Goal: Information Seeking & Learning: Learn about a topic

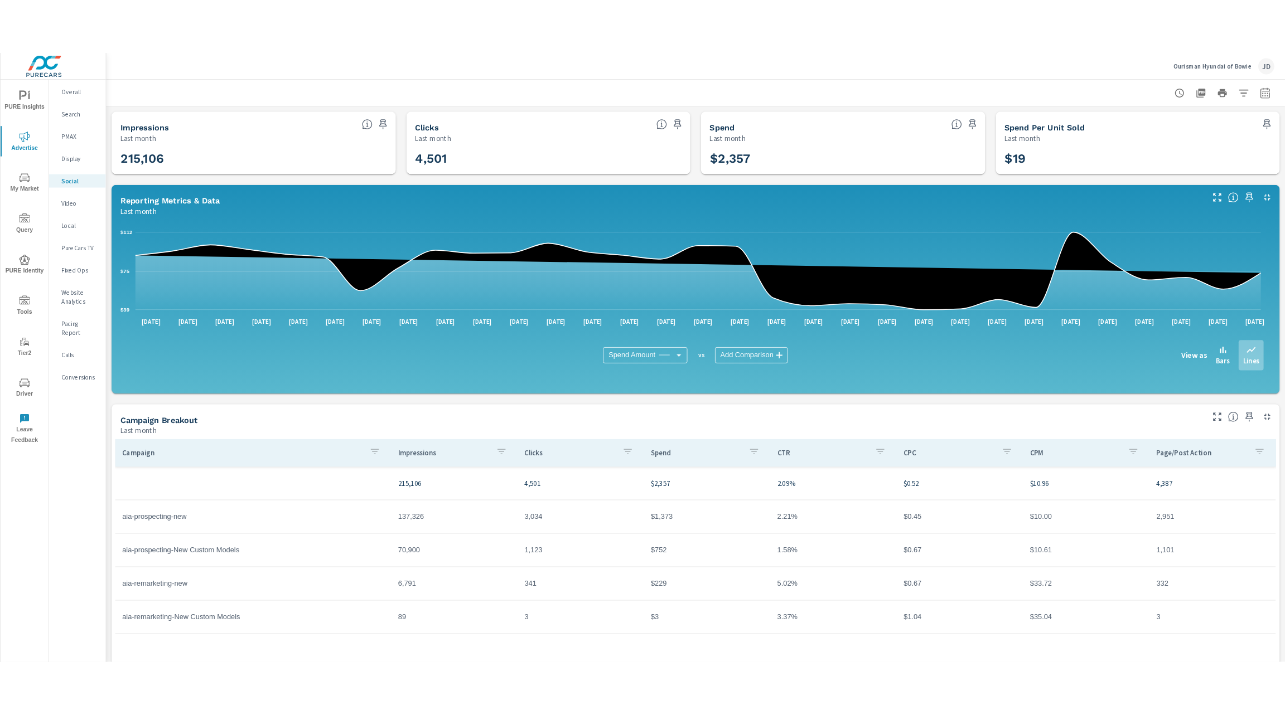
scroll to position [37, 0]
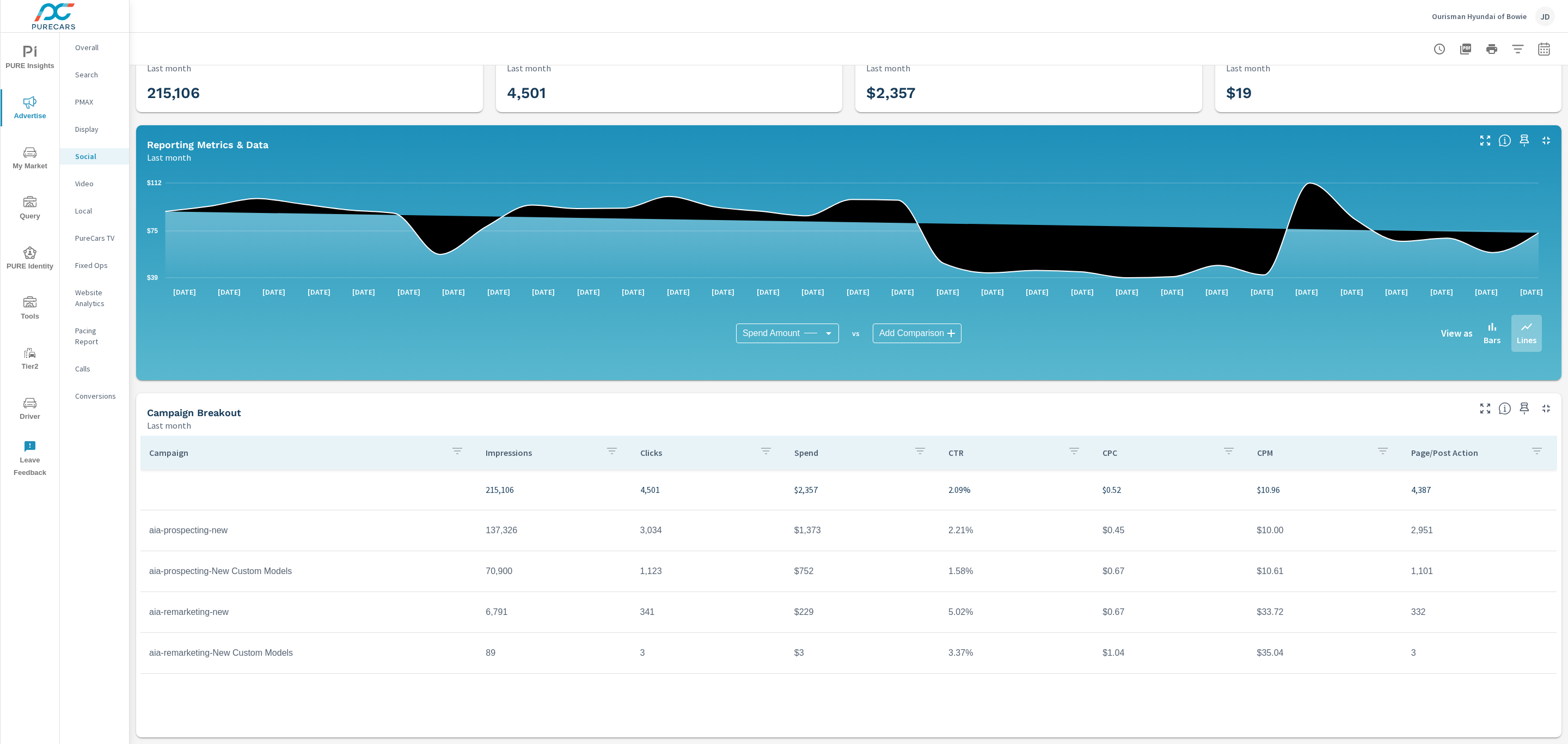
click at [86, 77] on p "Search" at bounding box center [98, 74] width 45 height 11
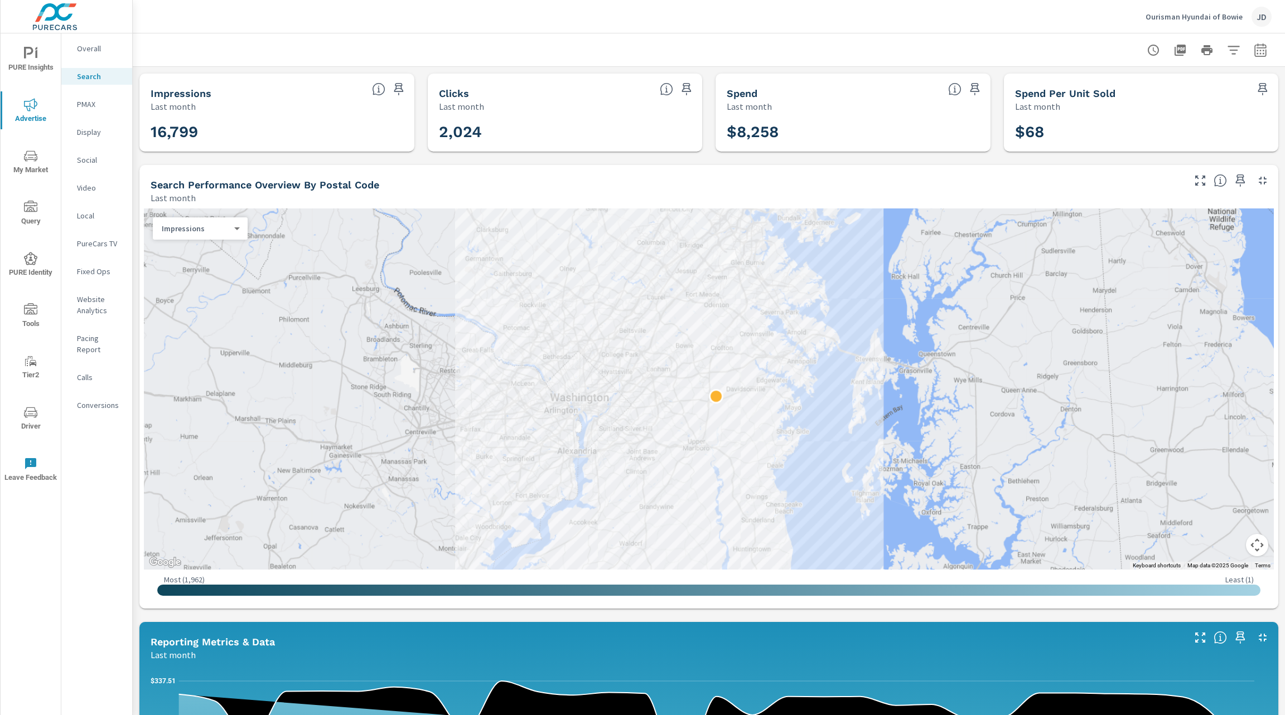
click at [25, 422] on span "Driver" at bounding box center [31, 419] width 54 height 27
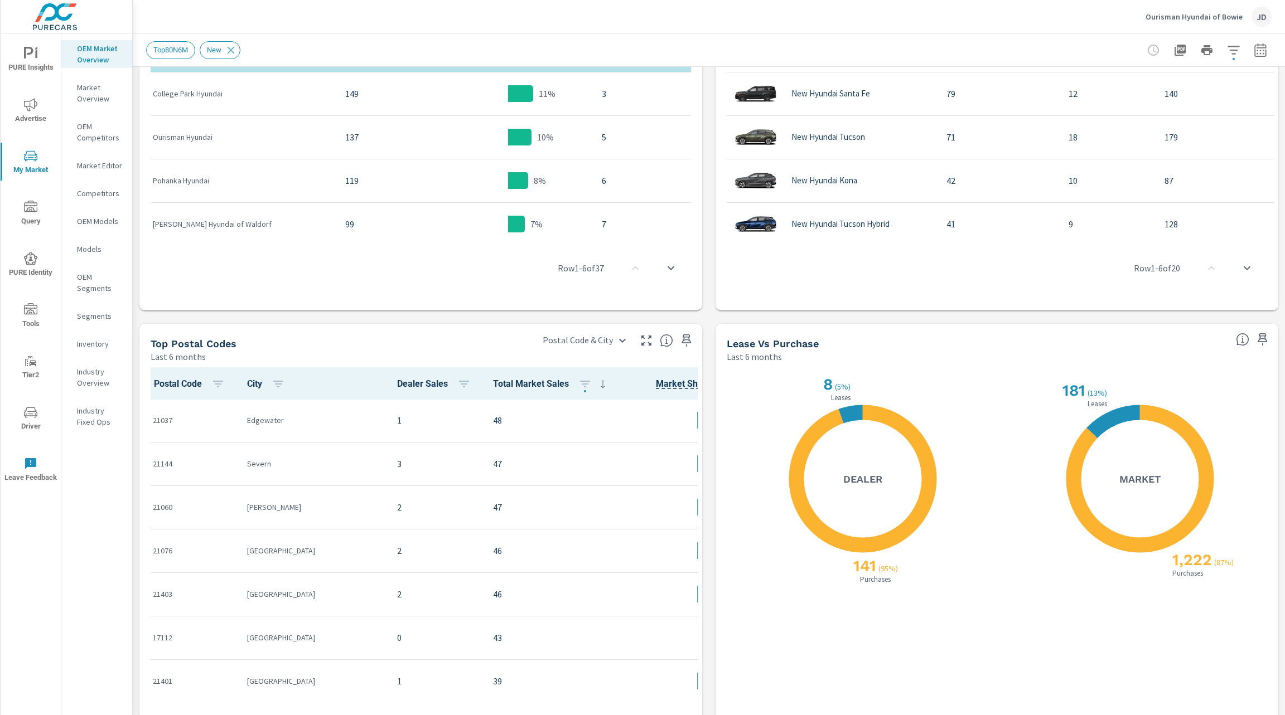
scroll to position [758, 0]
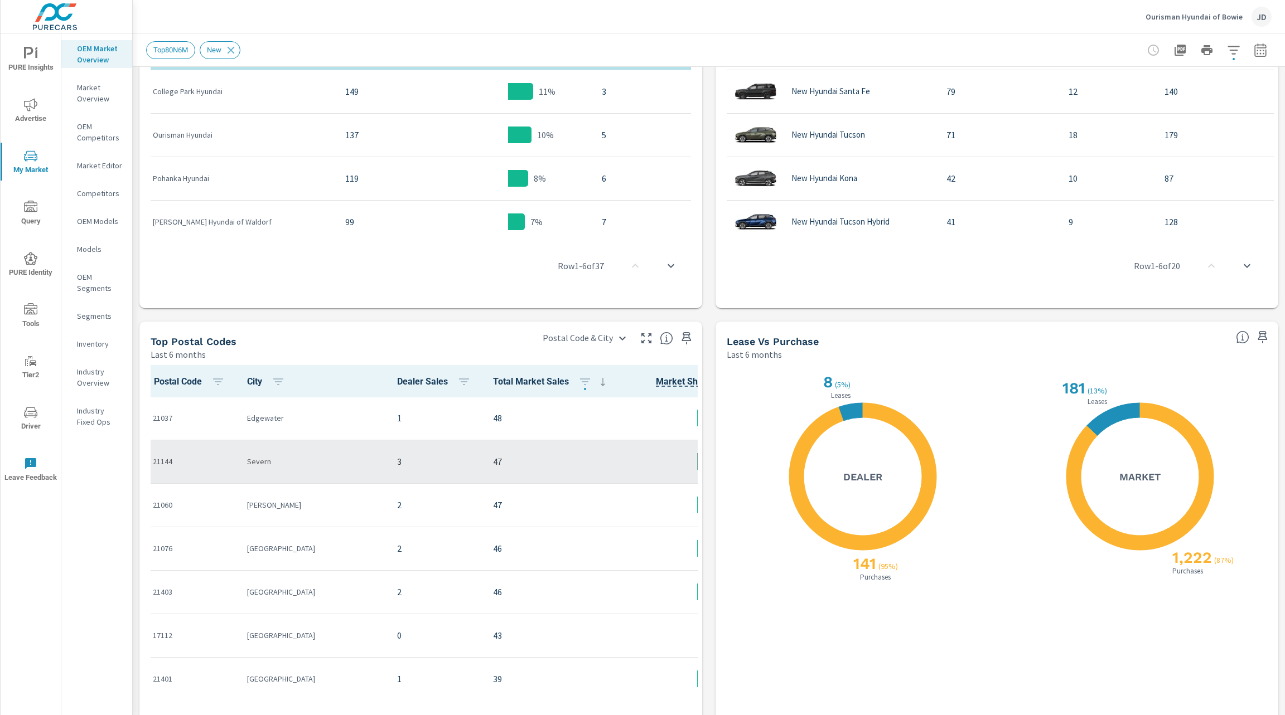
scroll to position [18, 0]
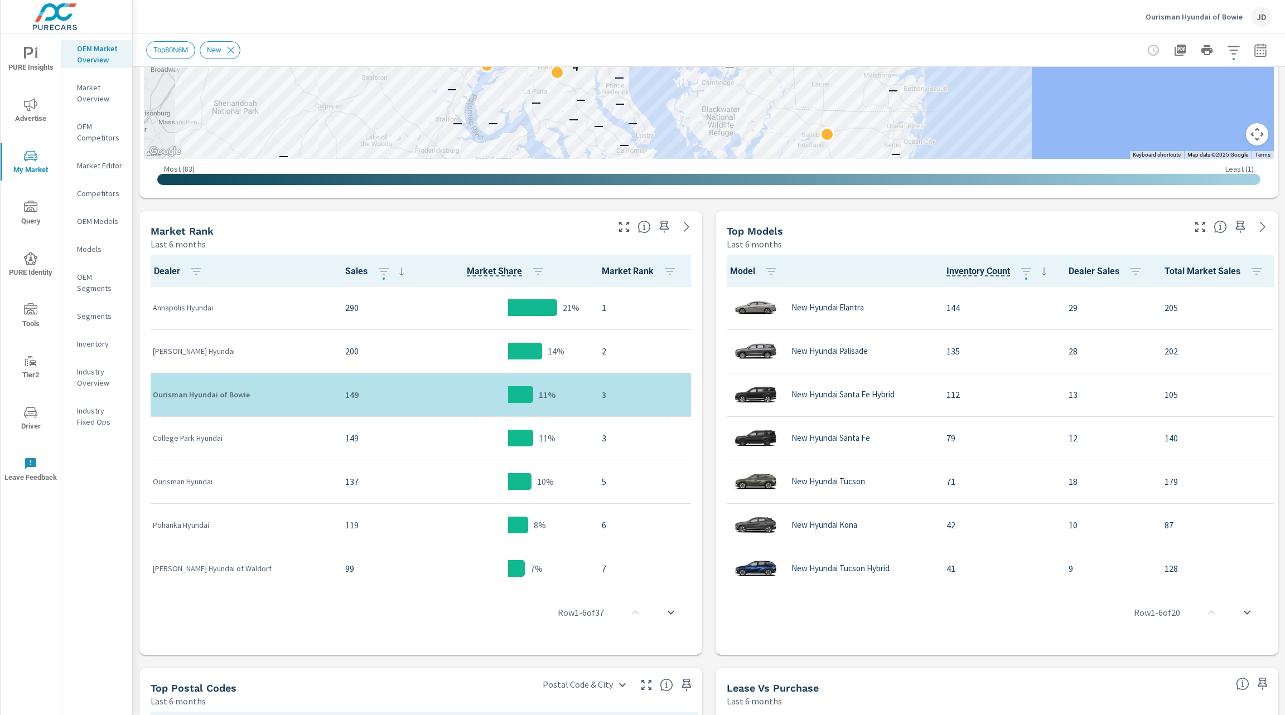
scroll to position [411, 0]
click at [377, 268] on icon "button" at bounding box center [383, 270] width 13 height 13
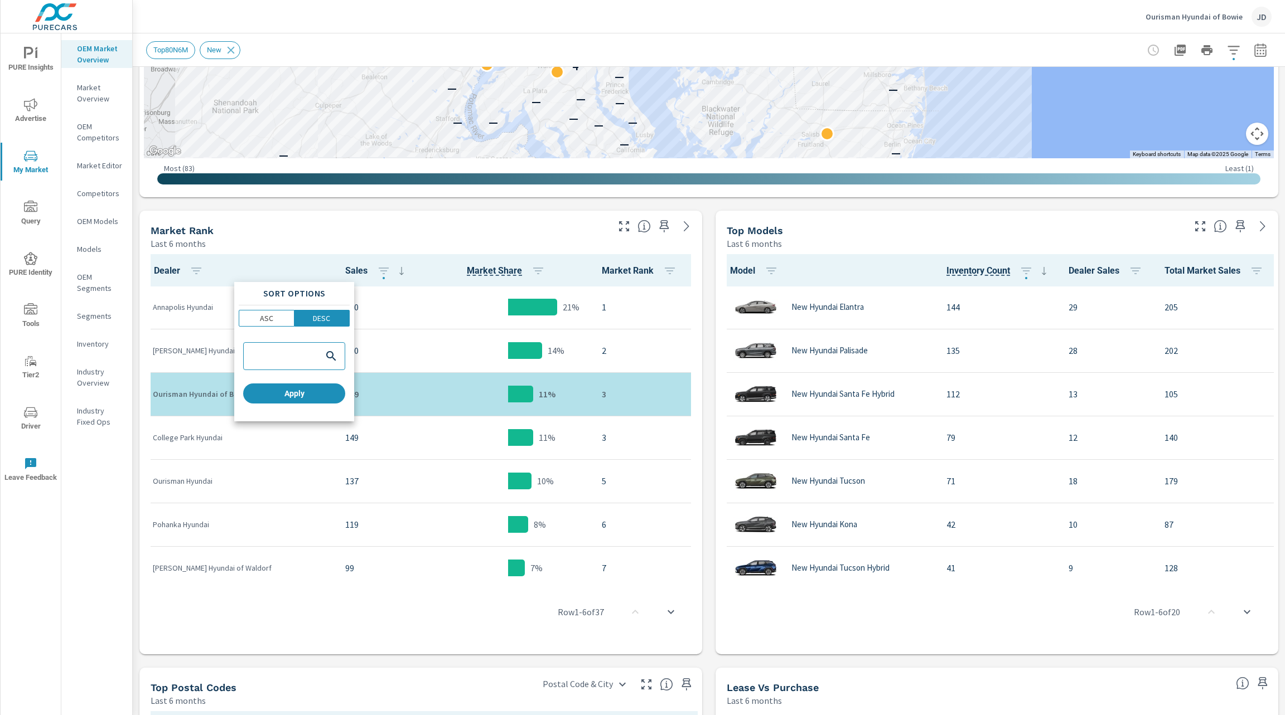
click at [483, 224] on div at bounding box center [642, 357] width 1285 height 715
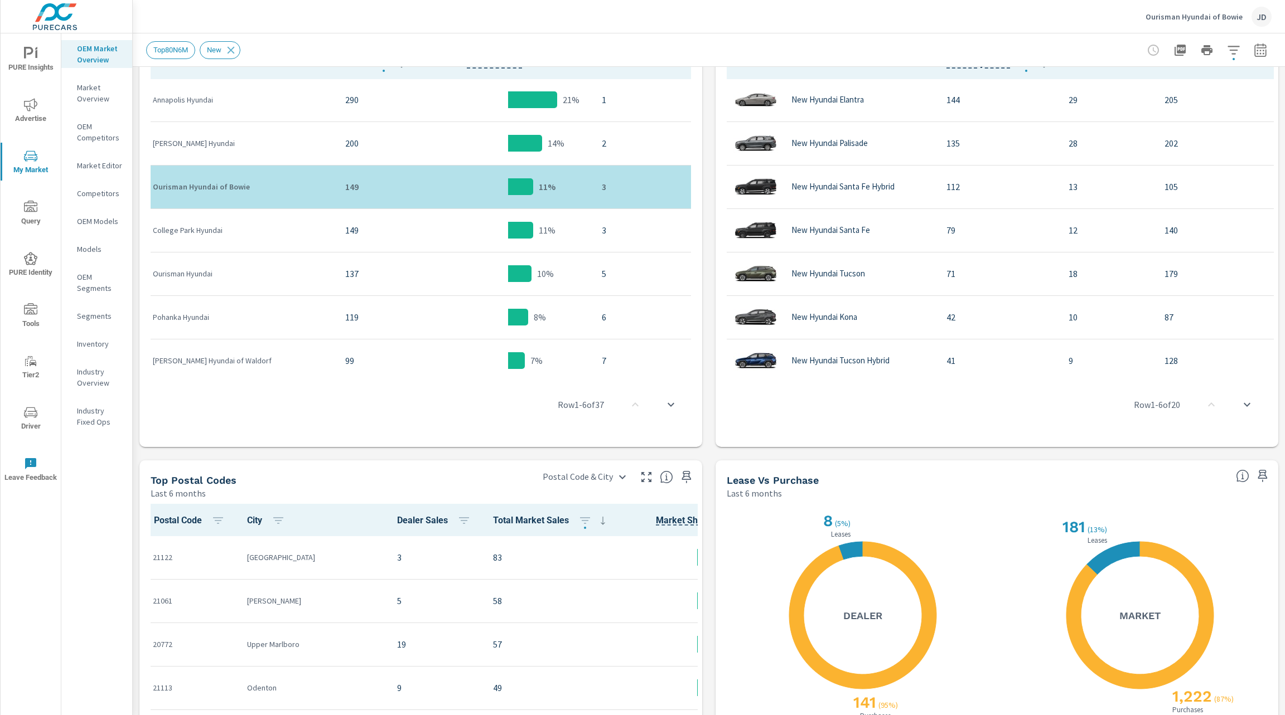
scroll to position [815, 0]
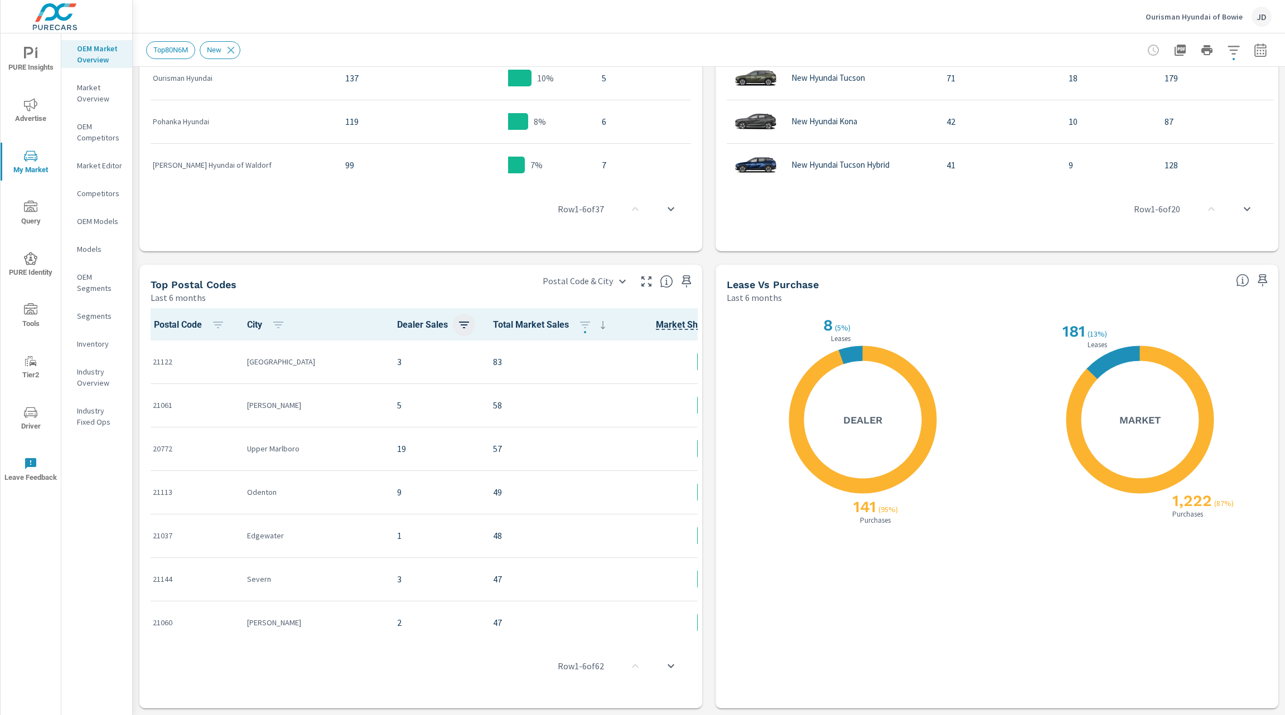
click at [457, 319] on icon "button" at bounding box center [463, 324] width 13 height 13
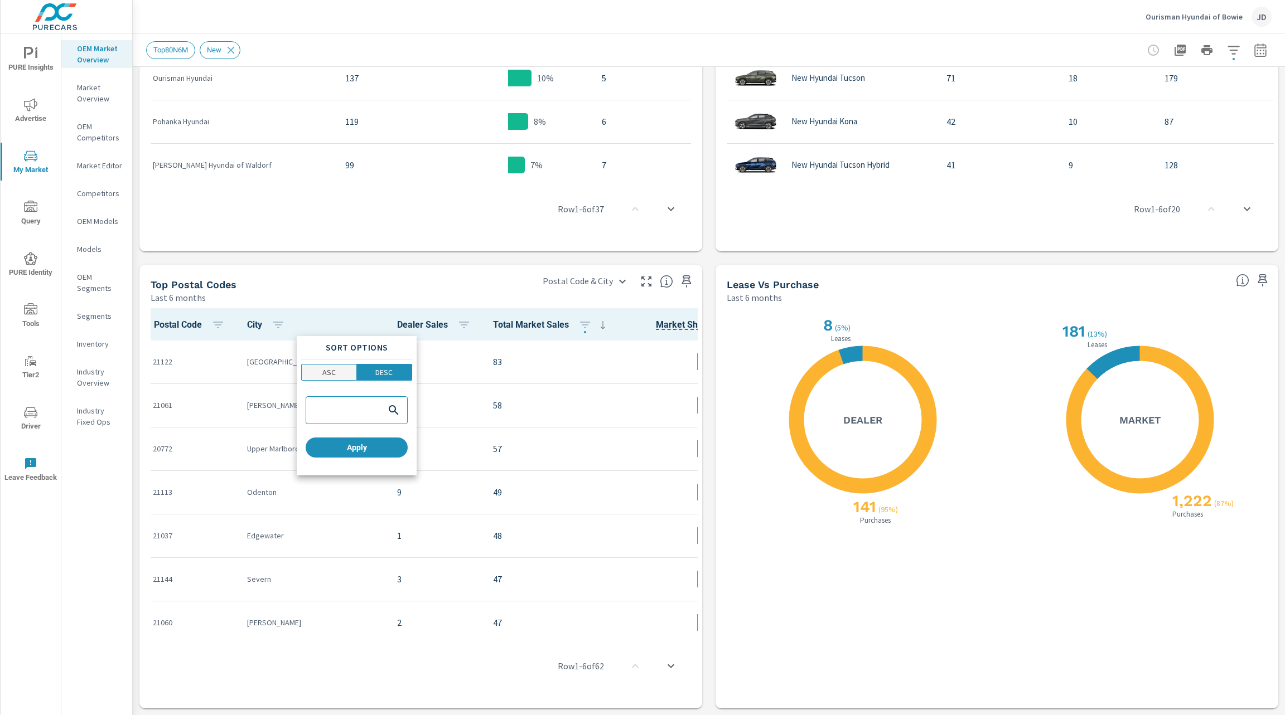
click at [342, 369] on span "ASC" at bounding box center [329, 372] width 48 height 11
click at [360, 444] on span "Apply" at bounding box center [356, 448] width 93 height 10
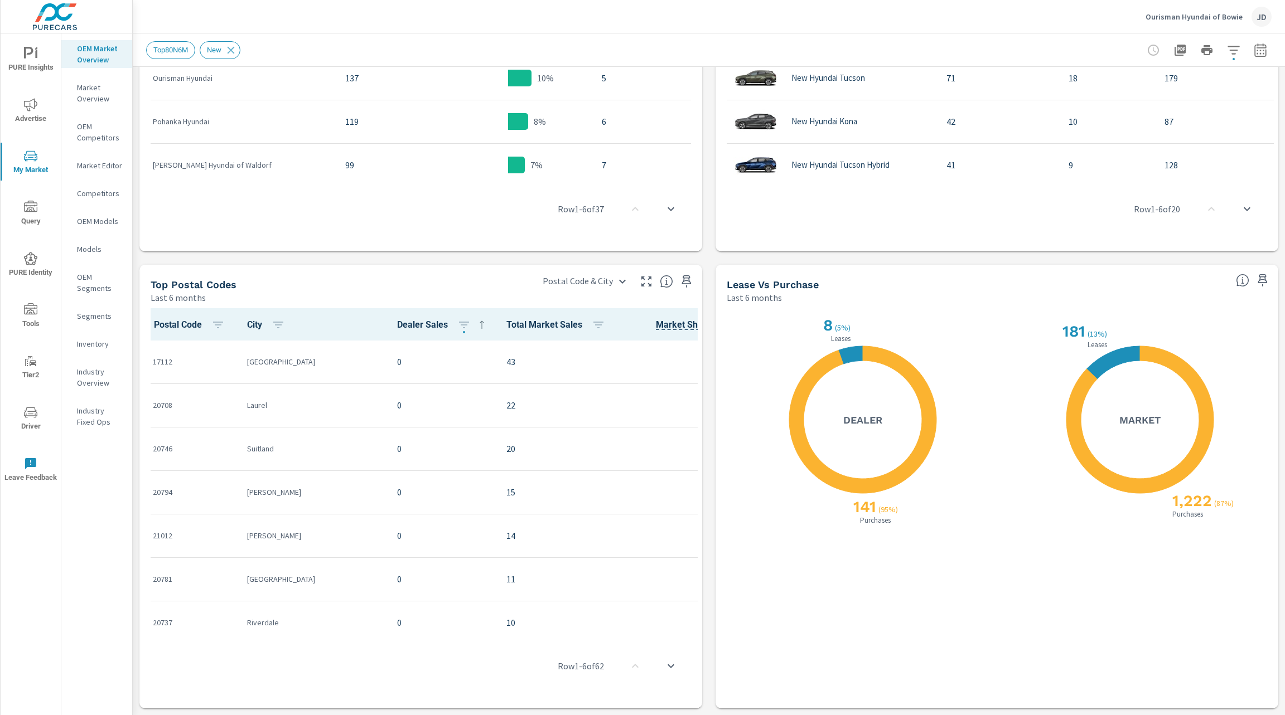
click at [475, 325] on icon at bounding box center [481, 324] width 13 height 13
click at [397, 327] on span "Dealer Sales" at bounding box center [442, 324] width 91 height 13
click at [397, 324] on span "Dealer Sales" at bounding box center [442, 324] width 91 height 13
click at [475, 320] on icon at bounding box center [481, 324] width 13 height 13
click at [397, 324] on span "Dealer Sales" at bounding box center [442, 324] width 91 height 13
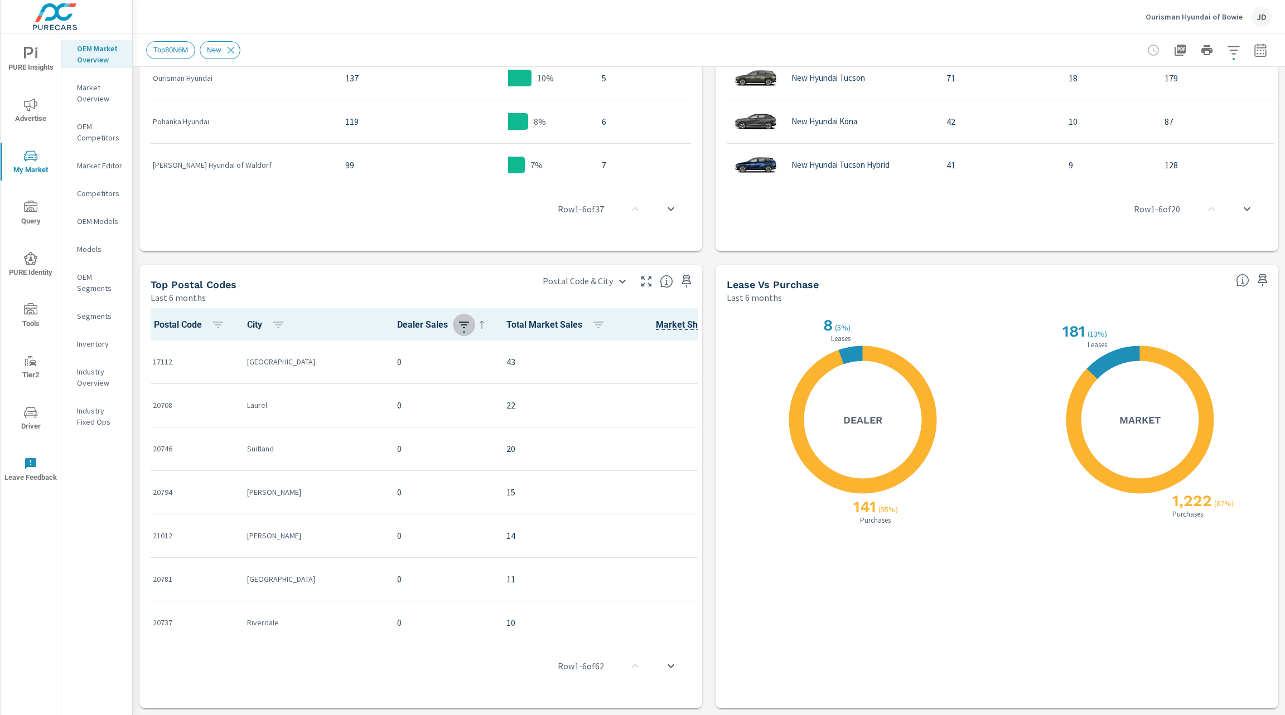
click at [457, 326] on icon "button" at bounding box center [463, 324] width 13 height 13
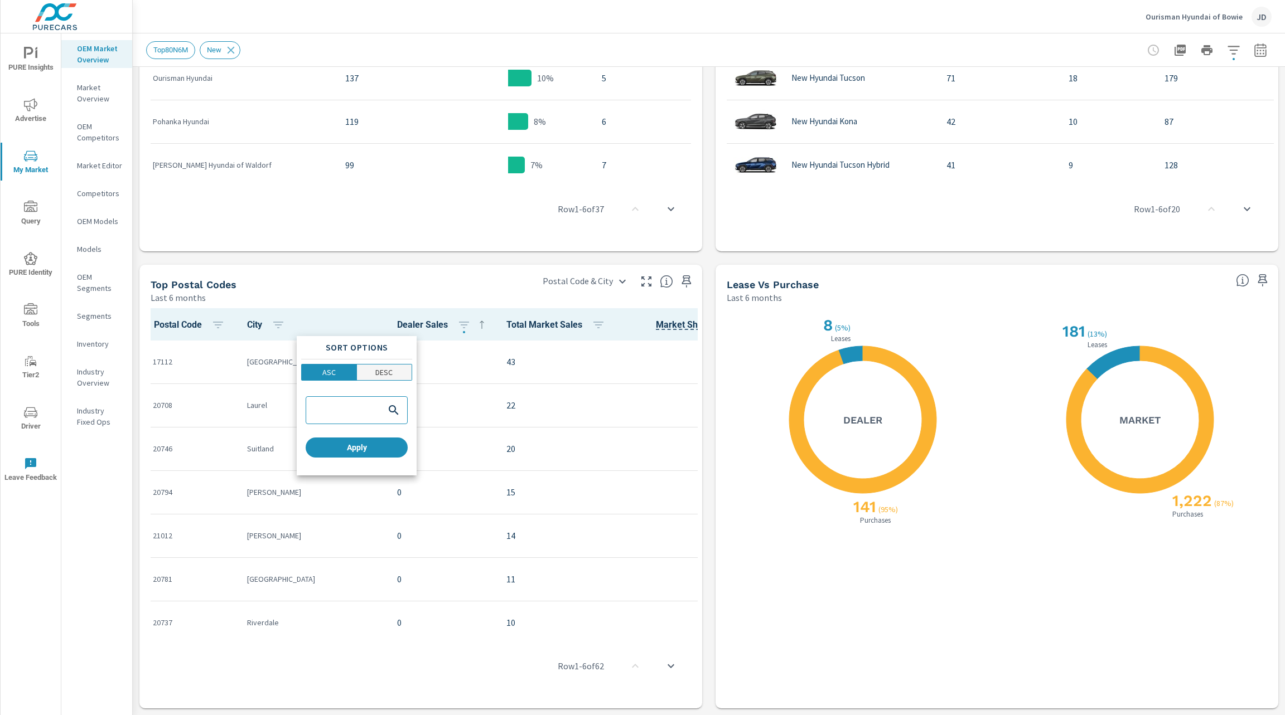
click at [398, 369] on span "DESC" at bounding box center [384, 372] width 49 height 11
click at [447, 271] on div at bounding box center [642, 357] width 1285 height 715
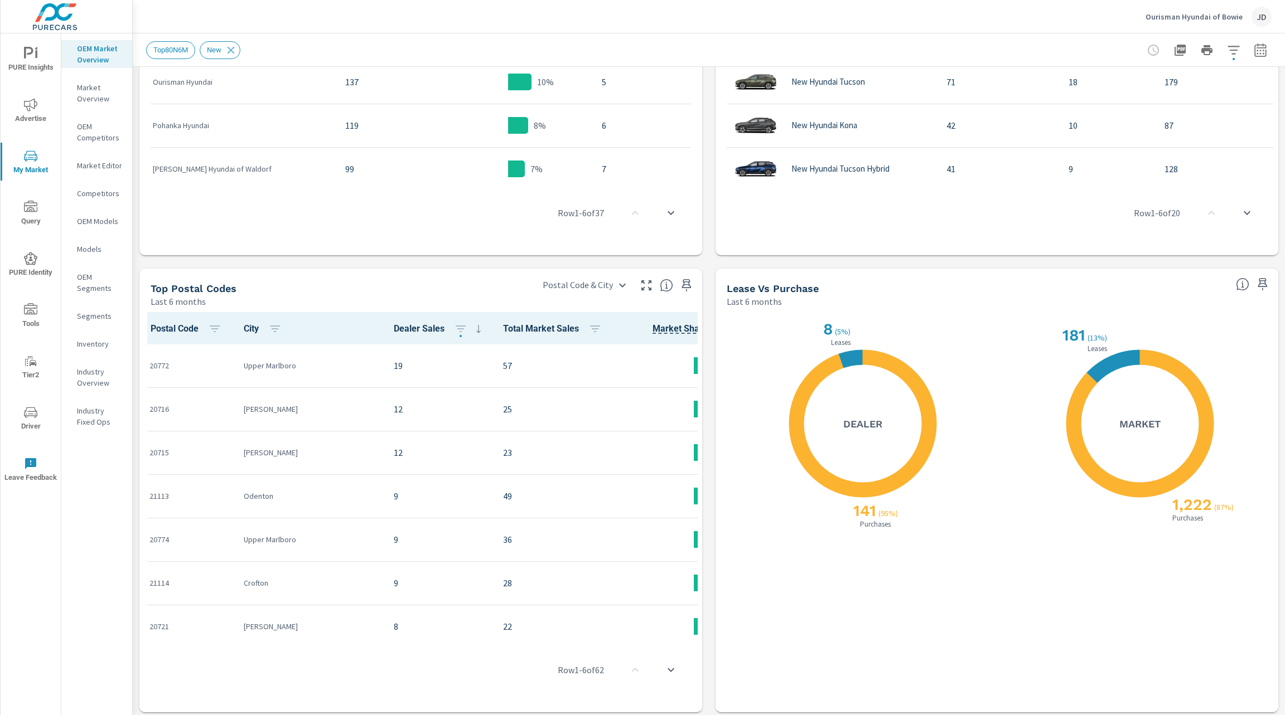
scroll to position [815, 0]
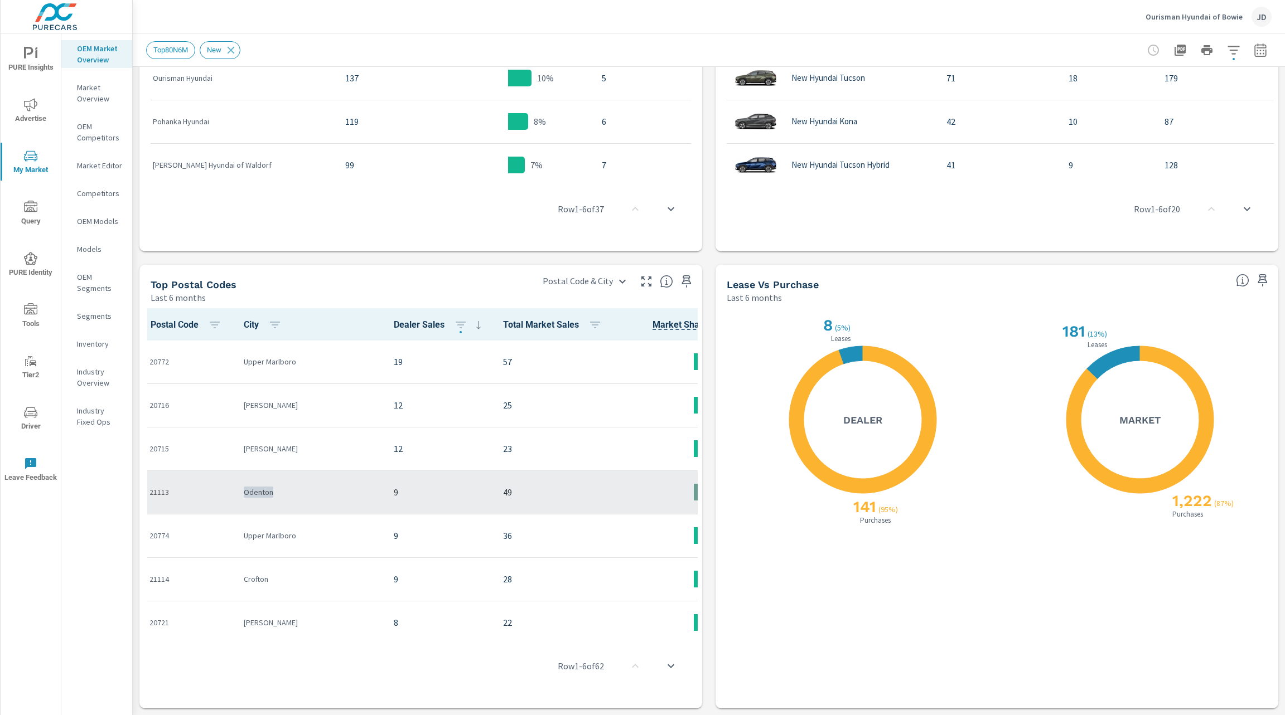
drag, startPoint x: 281, startPoint y: 490, endPoint x: 224, endPoint y: 489, distance: 56.9
click at [224, 489] on tr "21113 Odenton 9 49 18% 2" at bounding box center [504, 492] width 729 height 43
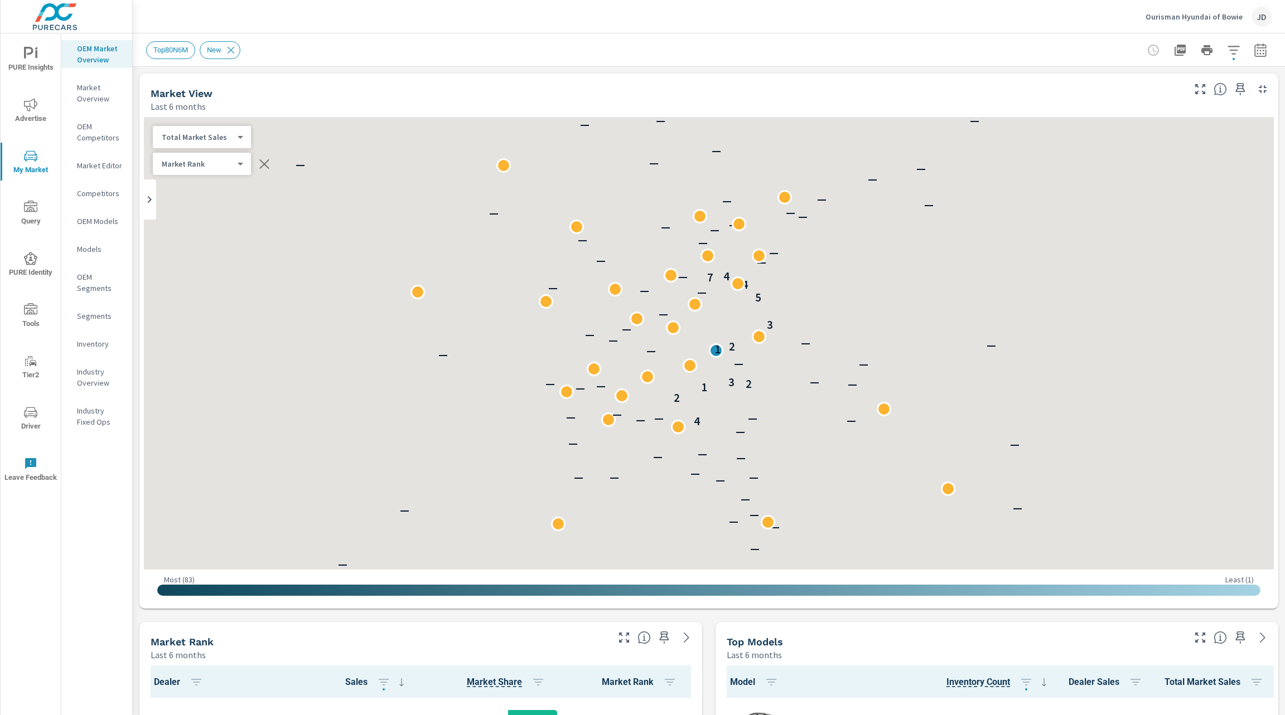
scroll to position [1, 0]
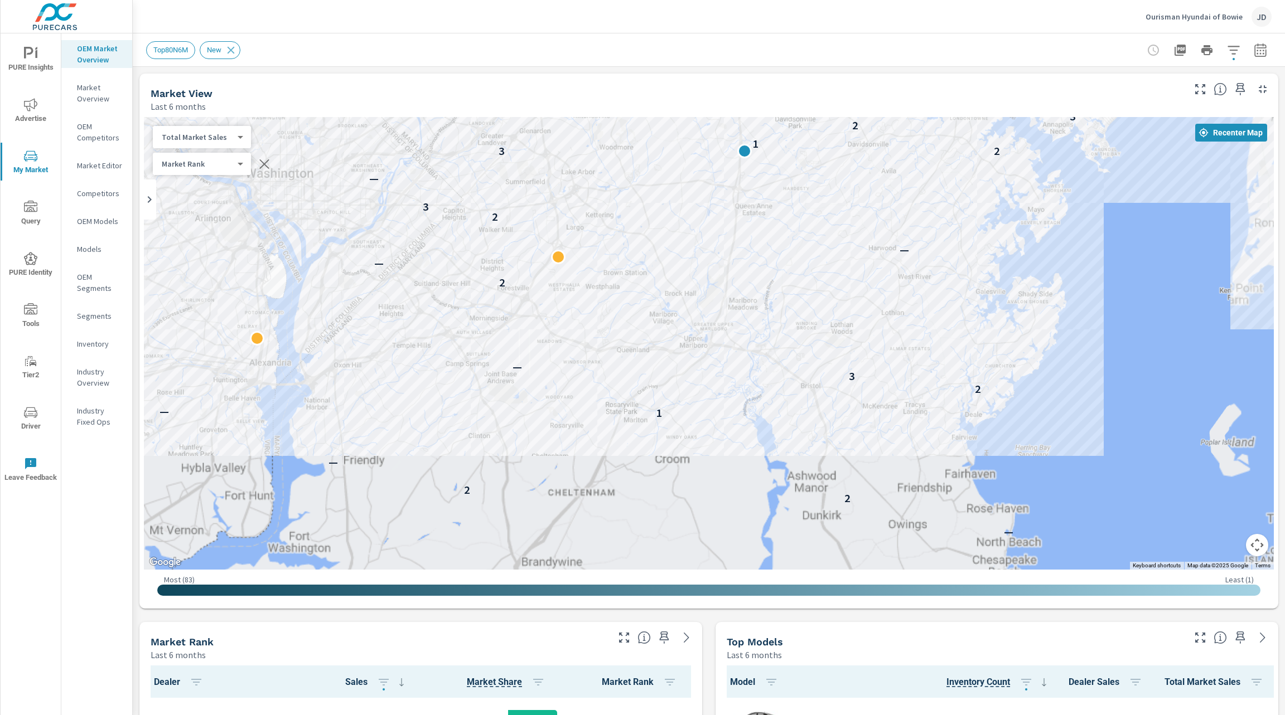
drag, startPoint x: 697, startPoint y: 459, endPoint x: 609, endPoint y: 153, distance: 318.7
click at [609, 153] on div "— — — — — — — — — — — — — — — — — — — — — — — — 2 — — 4 — — — — — — 2 — 2 2 — —…" at bounding box center [709, 343] width 1130 height 453
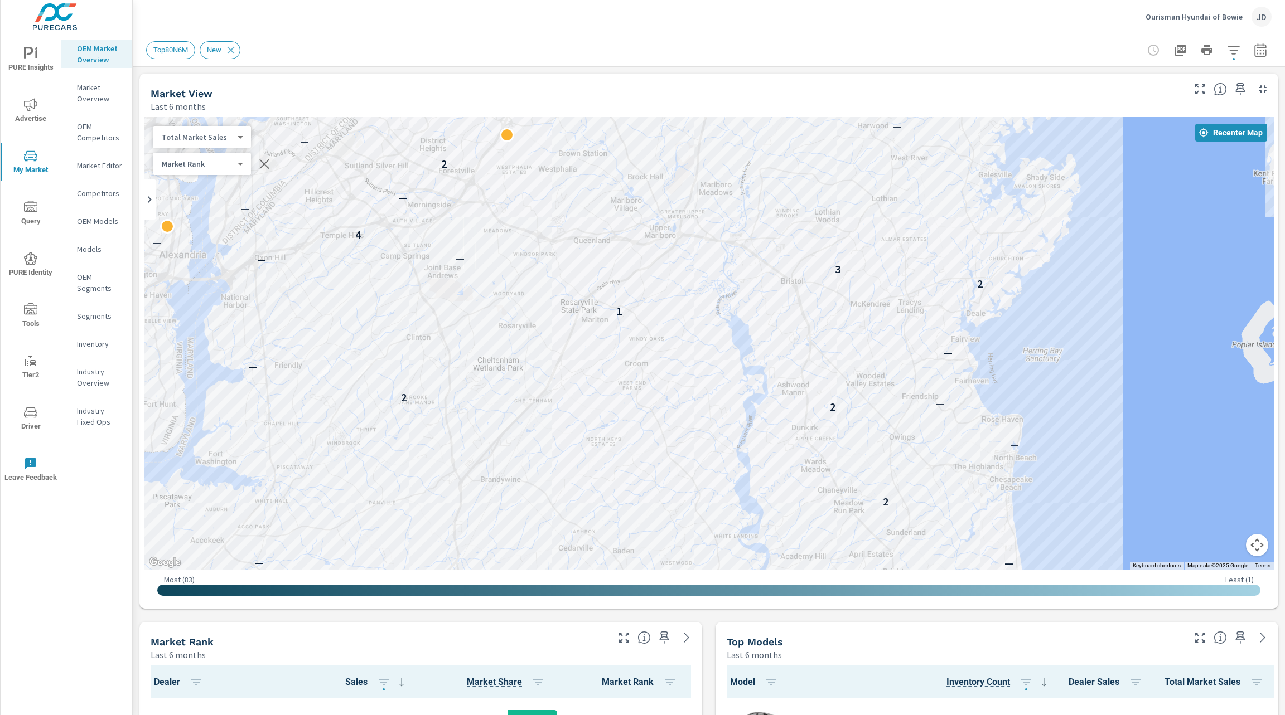
drag, startPoint x: 641, startPoint y: 243, endPoint x: 619, endPoint y: 195, distance: 52.9
click at [619, 195] on div "— — — — — — — 2 — — 4 — — — — 2 — 2 — 2 — — 1 — — 2 — 3 — — — — — 4 — — — — — —…" at bounding box center [709, 343] width 1130 height 453
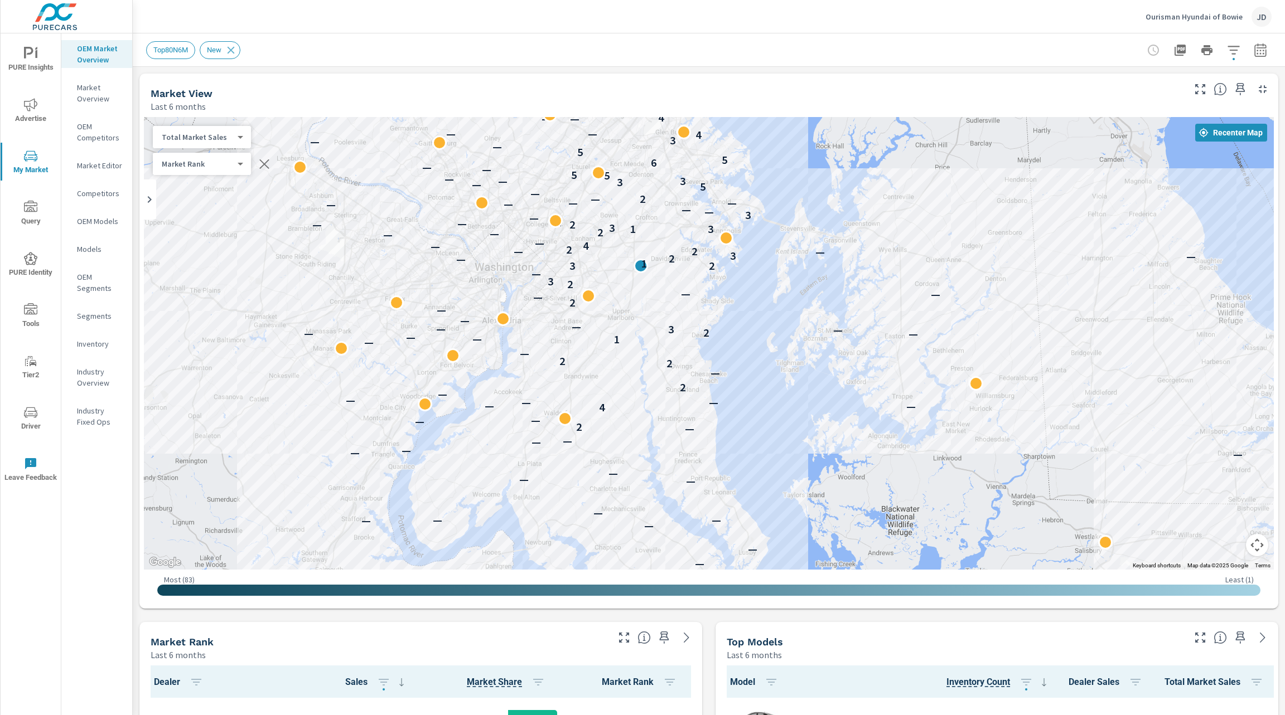
drag, startPoint x: 636, startPoint y: 178, endPoint x: 605, endPoint y: 309, distance: 135.0
click at [605, 309] on div "— — — — — — — — — — — — — — — — — — — — — — — — 2 — — 4 — — — — — — 2 — 2 2 — —…" at bounding box center [709, 343] width 1130 height 453
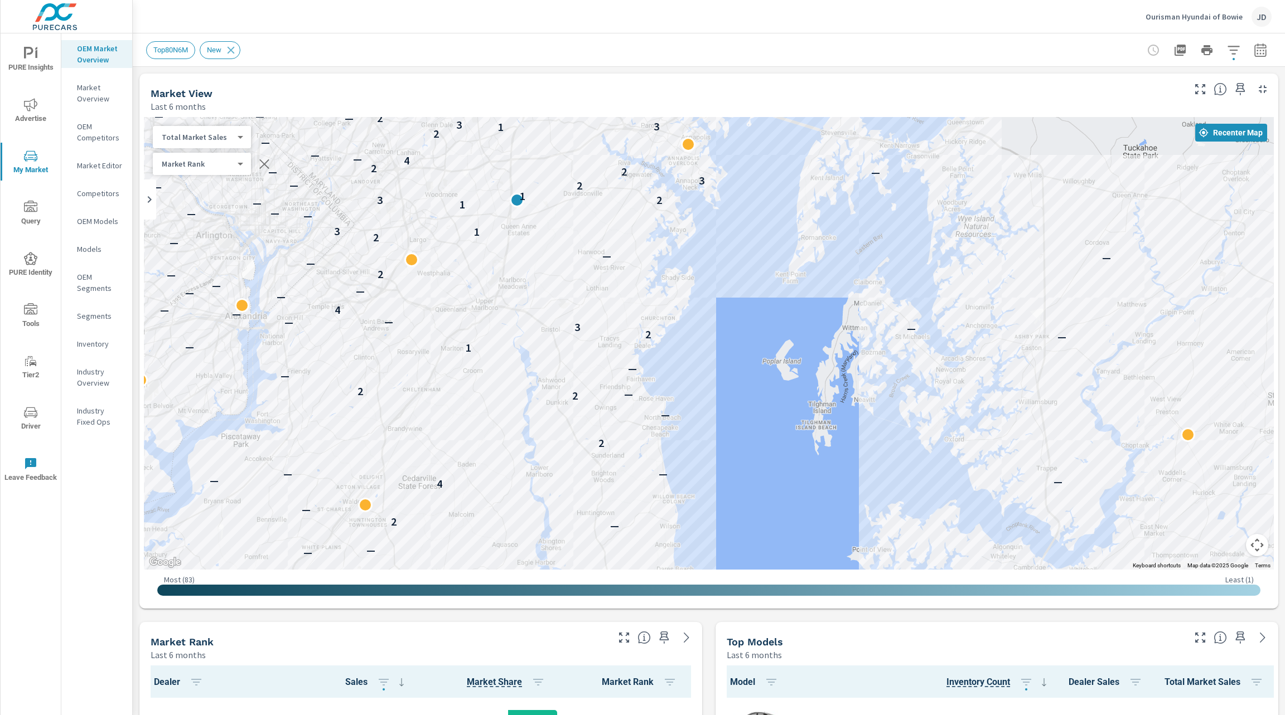
drag, startPoint x: 743, startPoint y: 177, endPoint x: 619, endPoint y: 143, distance: 128.4
click at [619, 143] on div "— — — — — — — — — — — — — — — — 2 — — 4 — — — — — — 2 — 2 — 2 — — — 1 — — — — 2…" at bounding box center [709, 343] width 1130 height 453
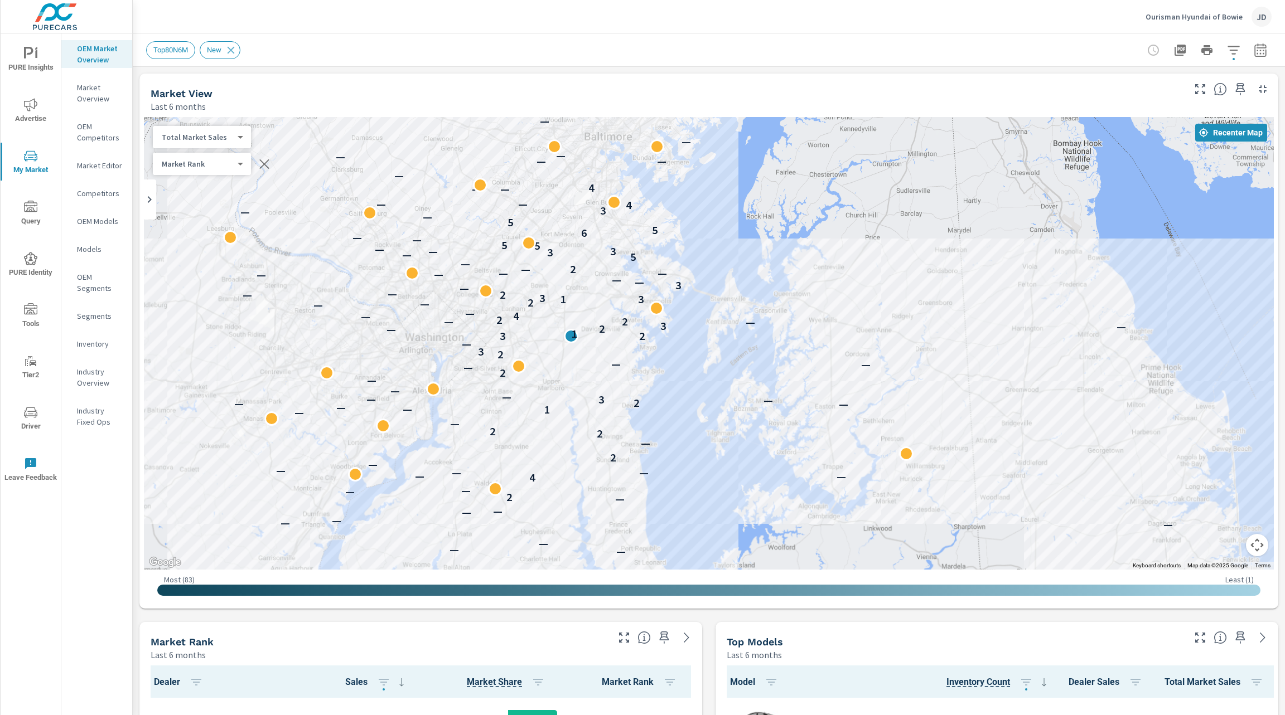
drag, startPoint x: 632, startPoint y: 176, endPoint x: 628, endPoint y: 341, distance: 165.1
click at [628, 341] on div "— — — — — — — — — — — — — — — — — — — — — — — — 2 — — 4 — — — — — — 2 — 2 2 — —…" at bounding box center [709, 343] width 1130 height 453
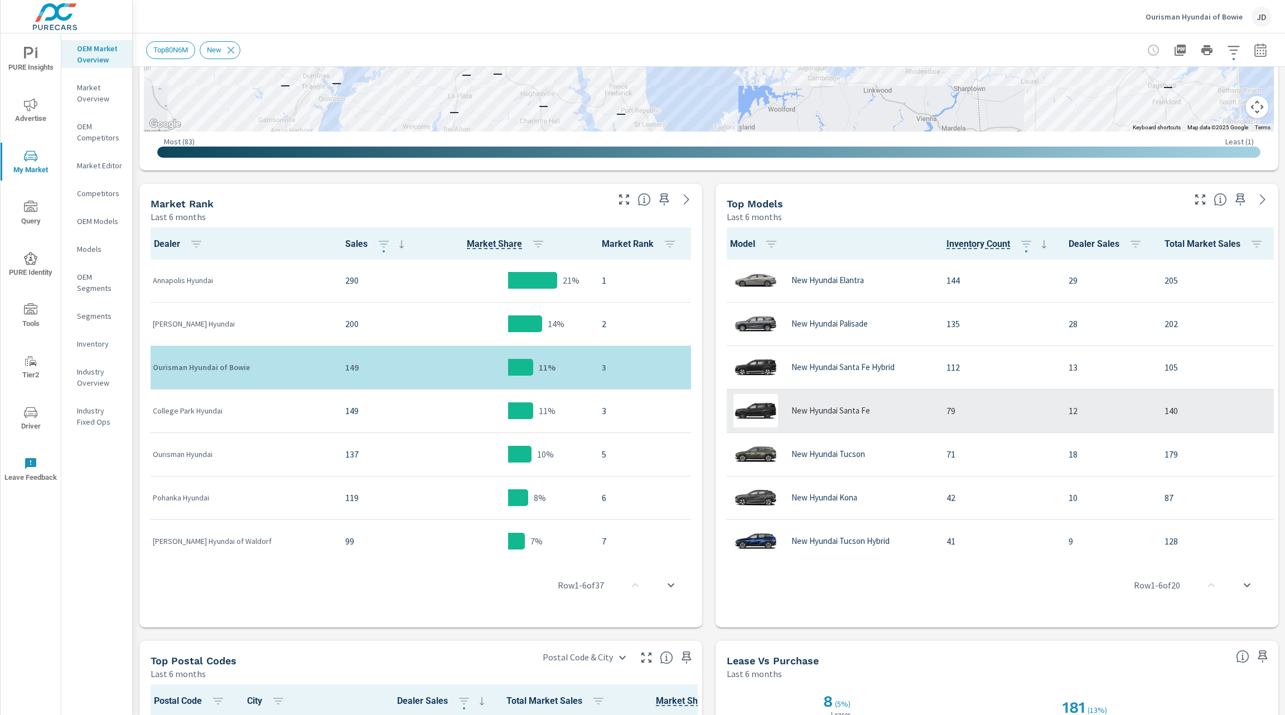
scroll to position [439, 0]
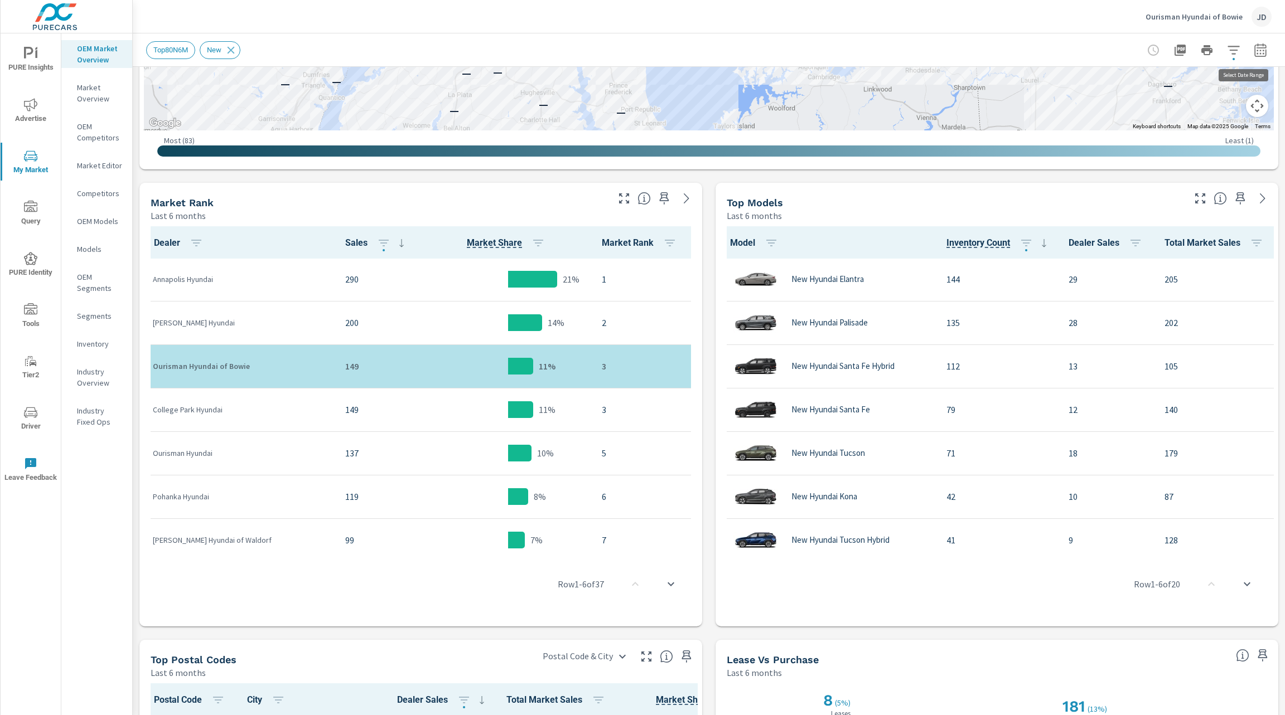
click at [1254, 47] on icon "button" at bounding box center [1260, 49] width 12 height 13
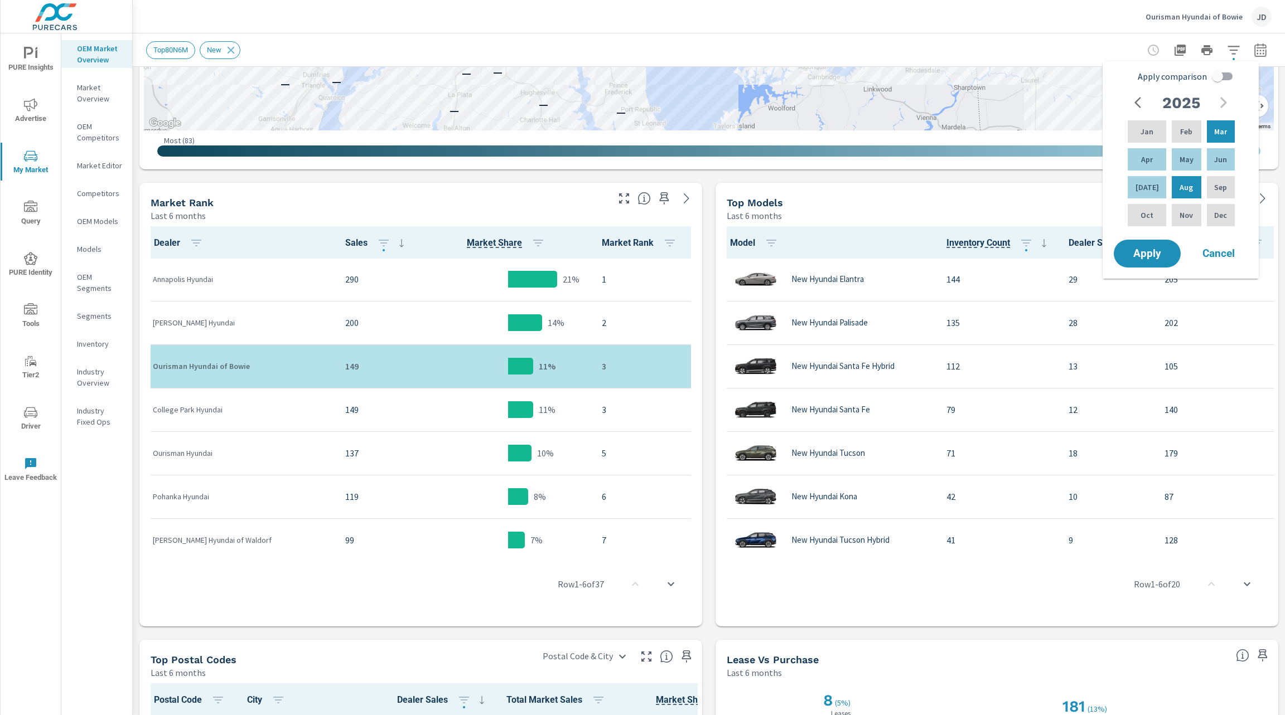
click at [1227, 78] on input "Apply comparison" at bounding box center [1217, 76] width 64 height 21
checkbox input "true"
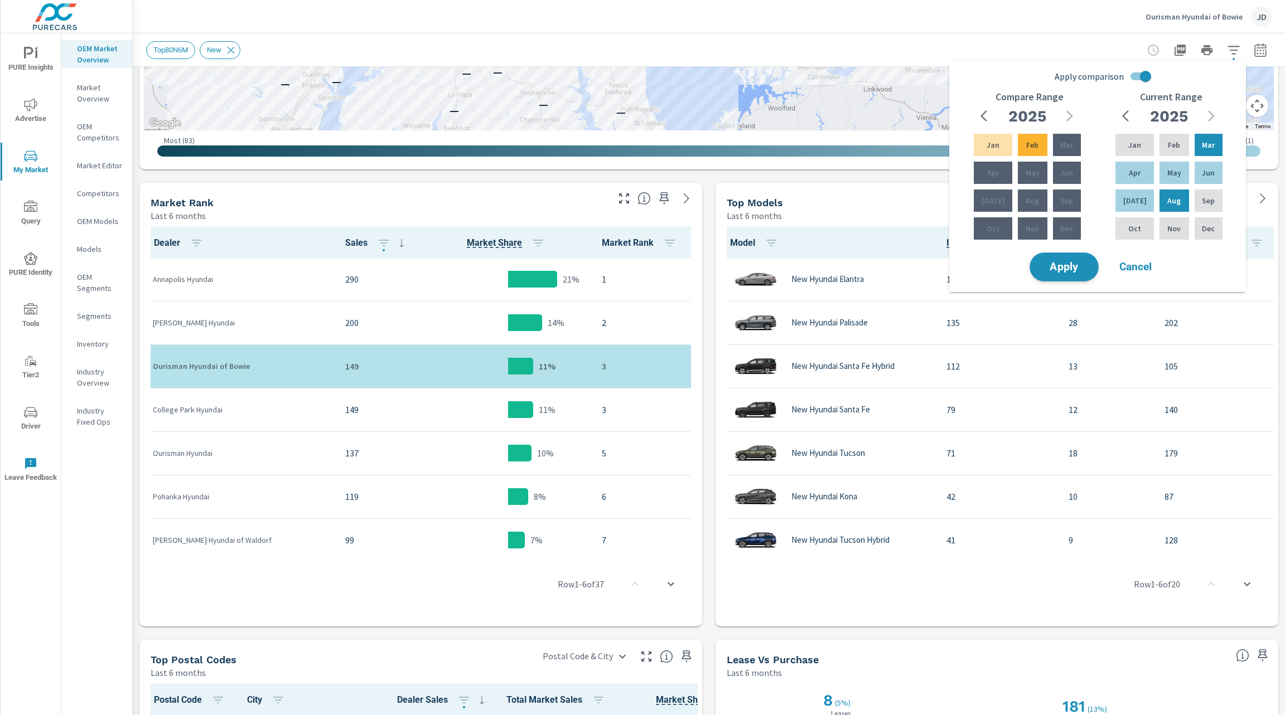
click at [1065, 267] on span "Apply" at bounding box center [1064, 267] width 46 height 11
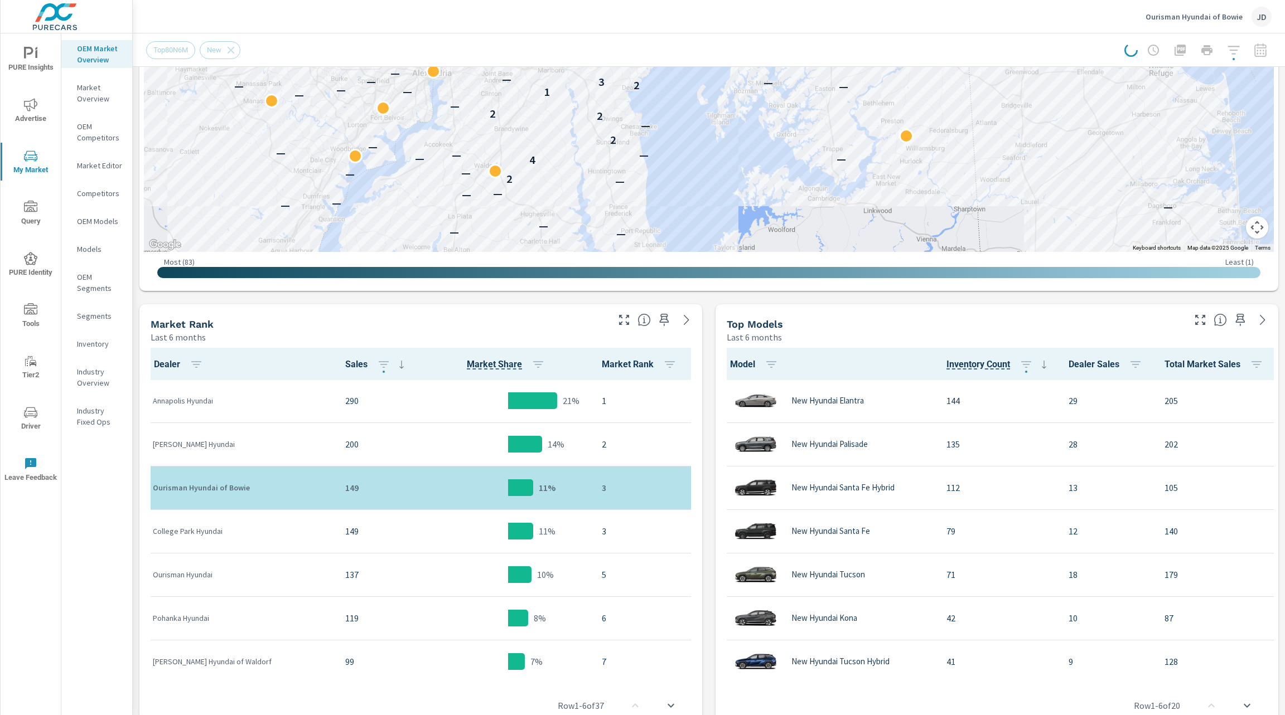
scroll to position [312, 0]
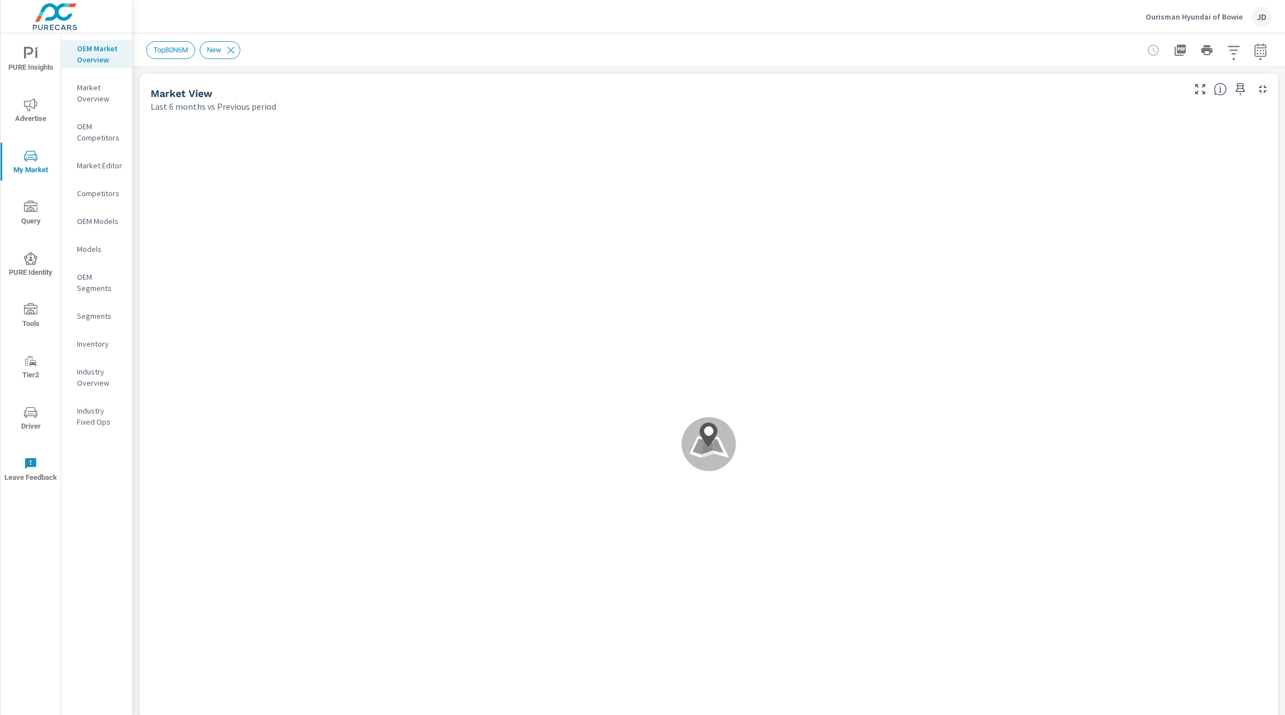
scroll to position [1, 0]
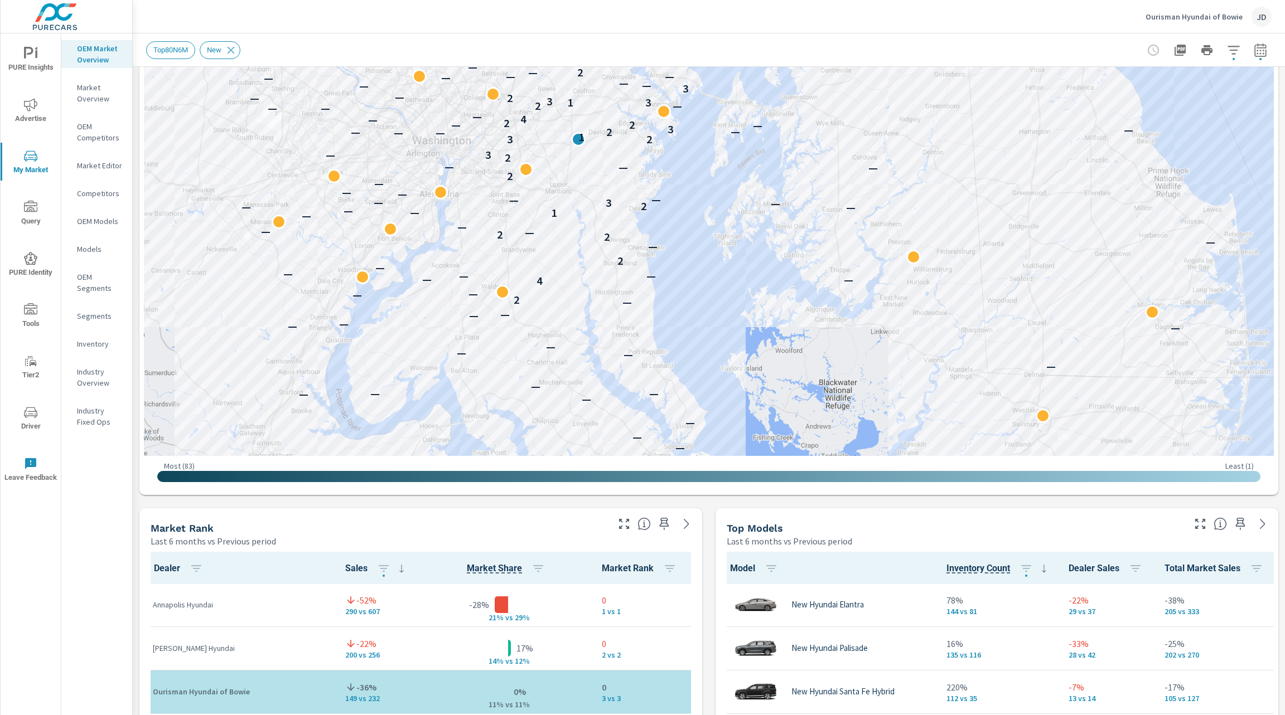
scroll to position [373, 0]
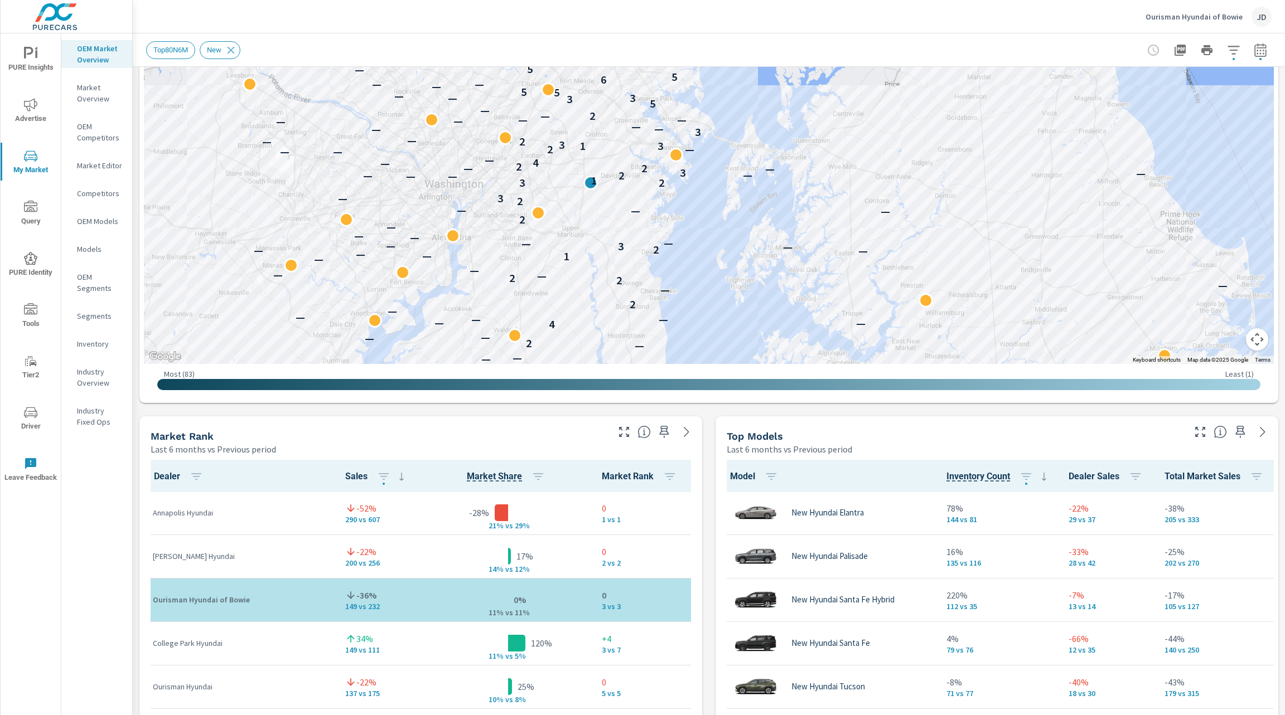
drag, startPoint x: 556, startPoint y: 202, endPoint x: 574, endPoint y: 407, distance: 205.4
click at [574, 407] on div "Market View Last 6 months vs Previous period To navigate the map with touch ges…" at bounding box center [709, 648] width 1152 height 1909
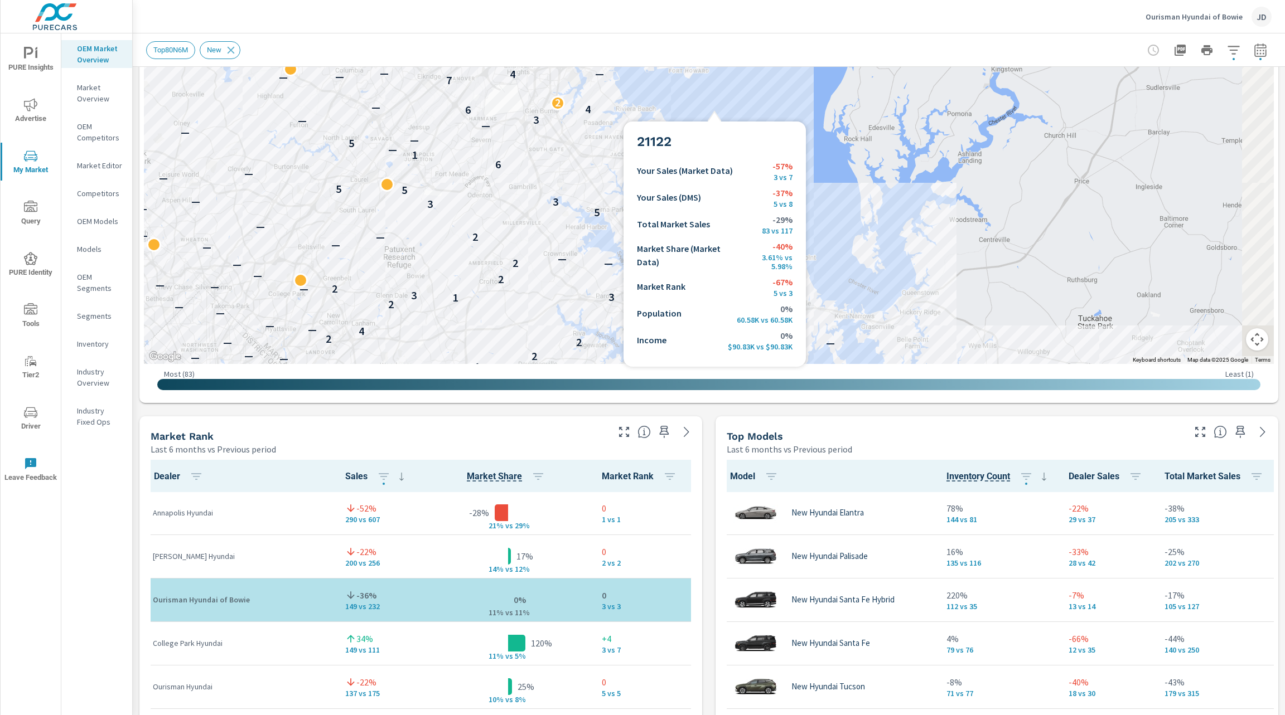
drag, startPoint x: 716, startPoint y: 109, endPoint x: 593, endPoint y: 156, distance: 131.8
click at [616, 156] on div "— — — — — — — — 2 — — 4 — — — — — — 2 — 2 — 2 — — — — — 1 — — — — 2 — 3 — — — —…" at bounding box center [1044, 379] width 856 height 571
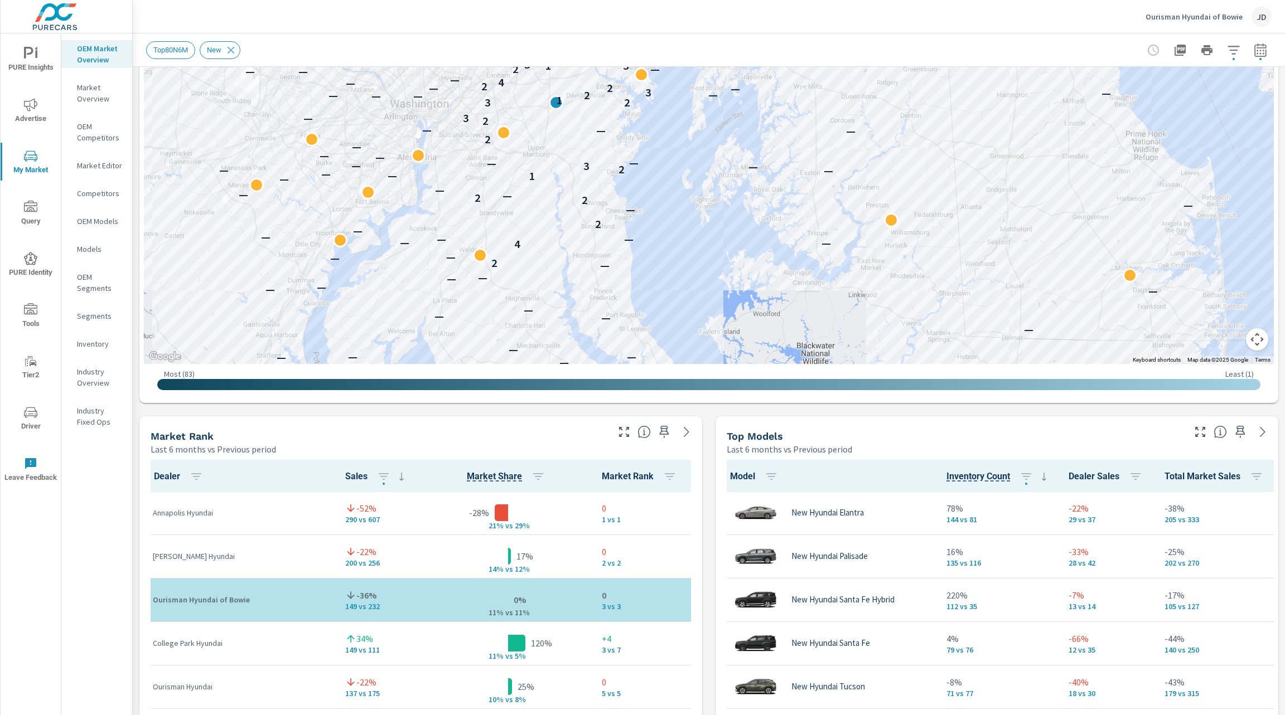
drag, startPoint x: 610, startPoint y: 119, endPoint x: 626, endPoint y: -36, distance: 155.7
click at [626, 0] on html "PURE Insights Advertise My Market Query PURE Identity Tools Tier2 Driver Leave …" at bounding box center [642, 357] width 1285 height 715
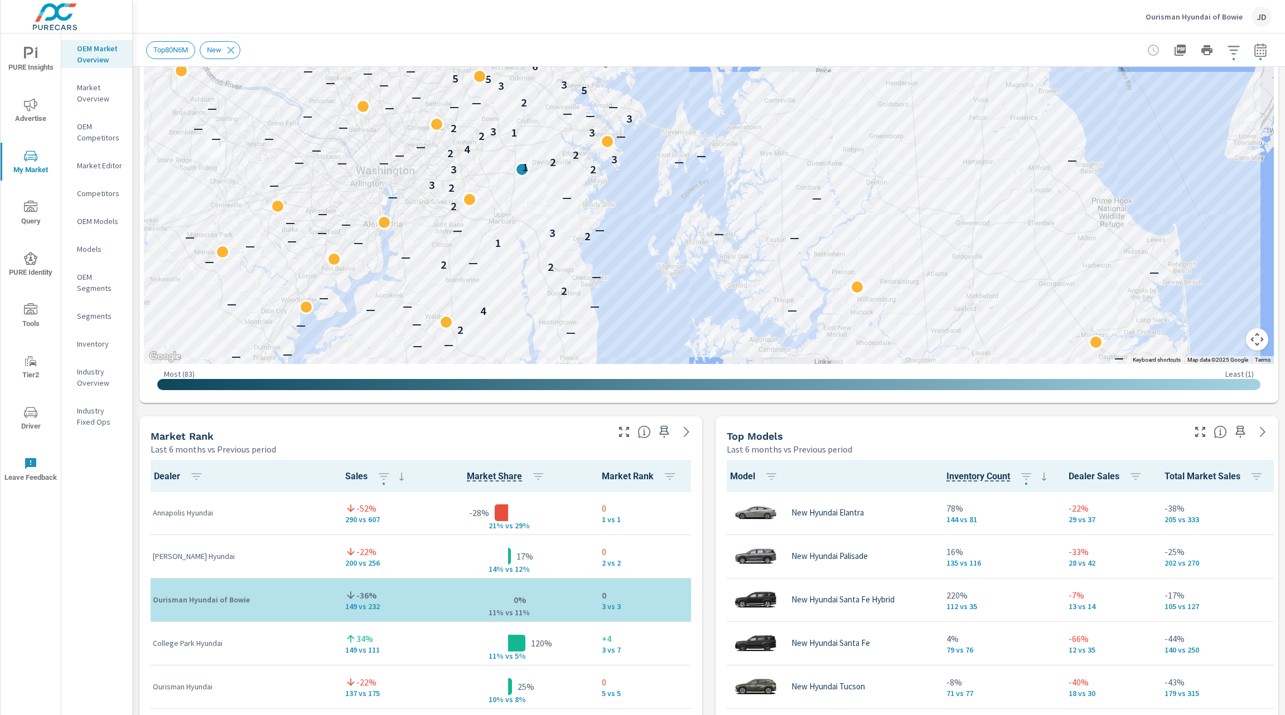
drag, startPoint x: 636, startPoint y: 157, endPoint x: 598, endPoint y: 233, distance: 84.5
click at [598, 233] on div "— — — — — — — — — — — — — — — — — — — — — — — — — — — 2 — — 4 — — — — — — 2 — —…" at bounding box center [709, 54] width 1130 height 620
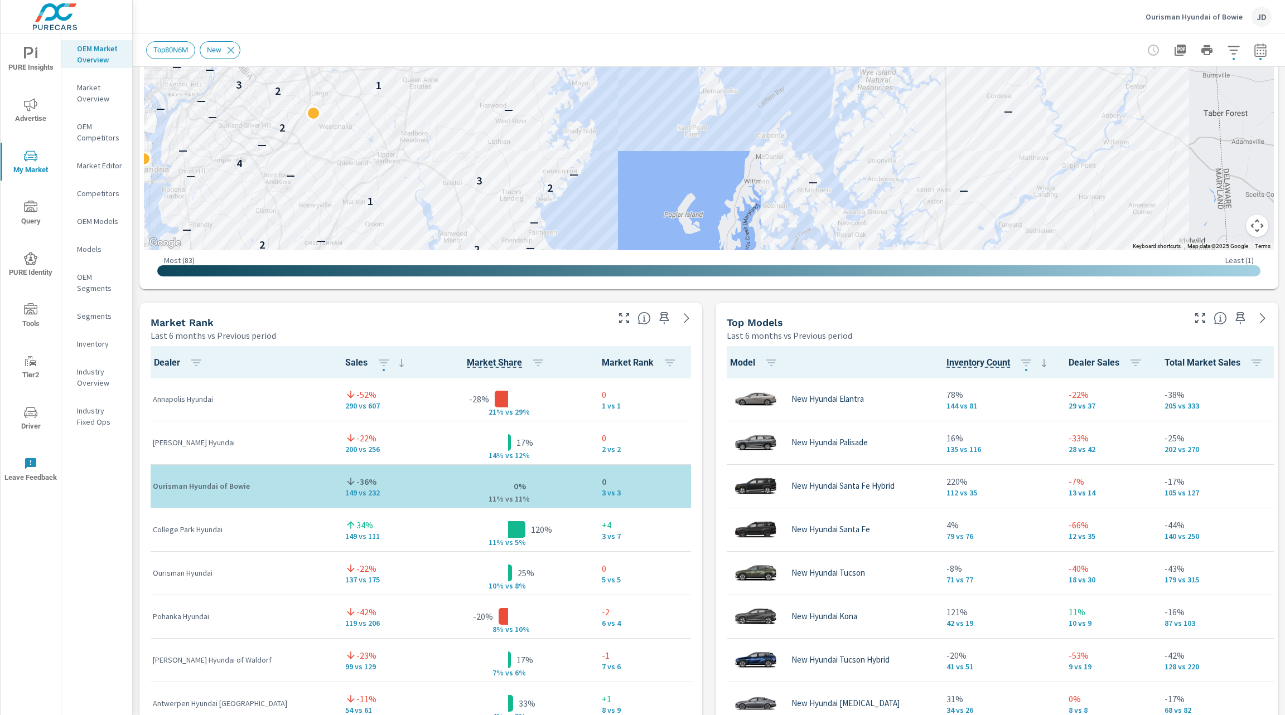
scroll to position [490, 0]
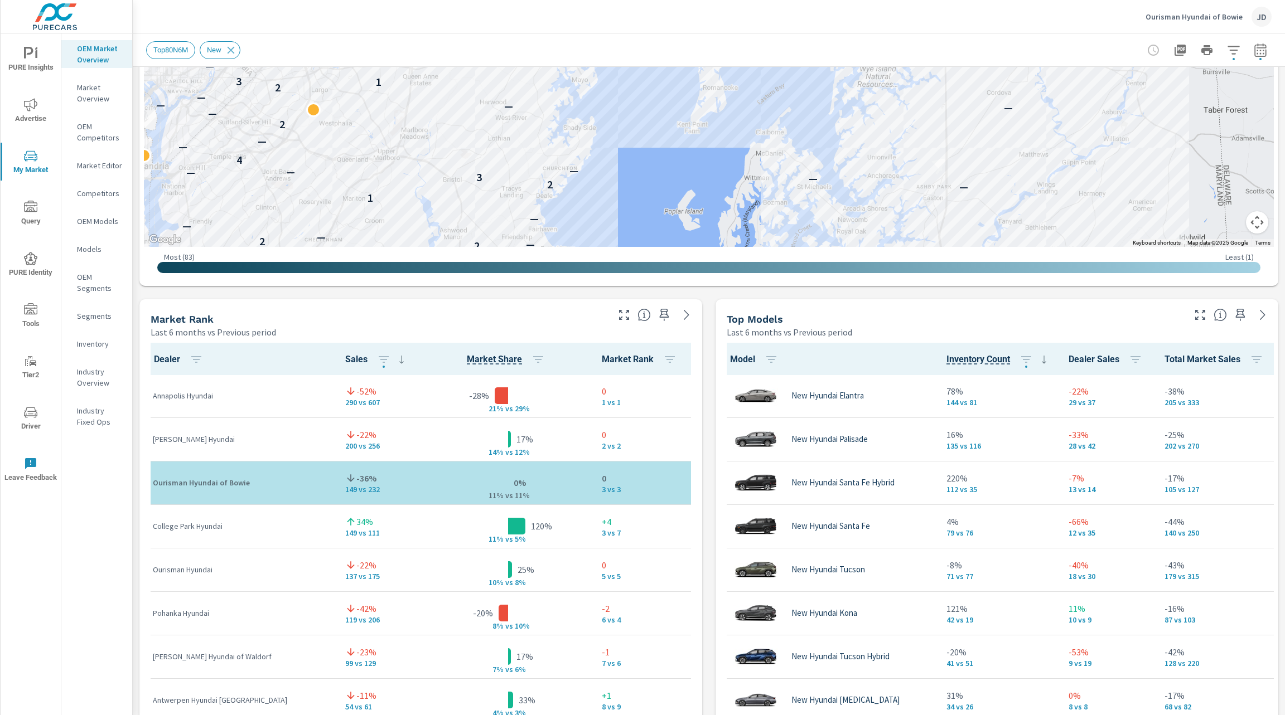
click at [1193, 316] on icon "button" at bounding box center [1199, 314] width 13 height 13
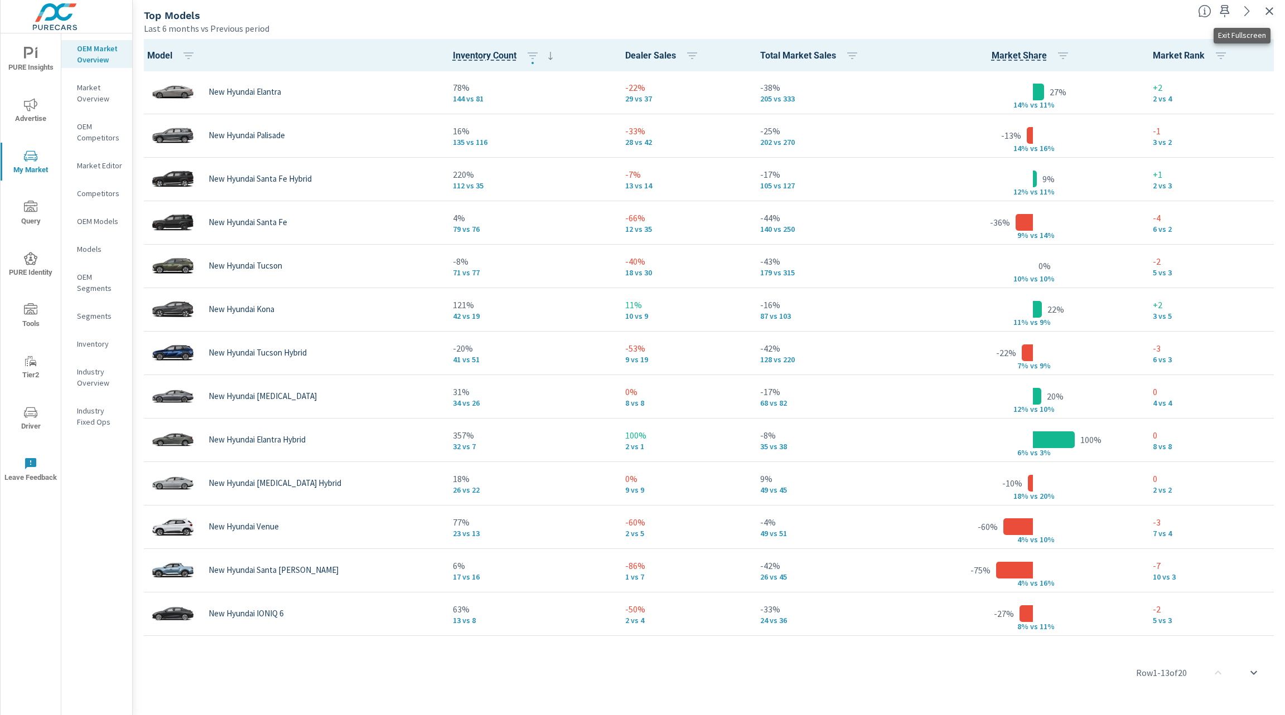
click at [1266, 7] on icon "button" at bounding box center [1268, 10] width 13 height 13
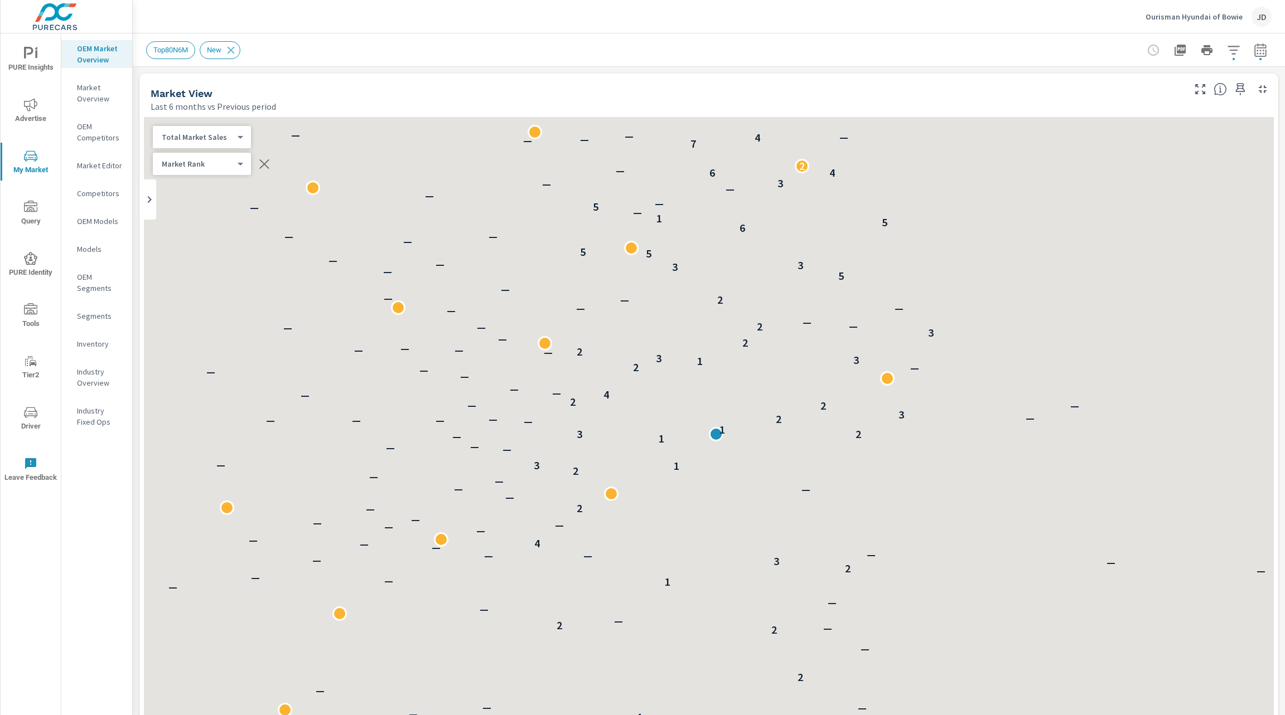
scroll to position [1, 0]
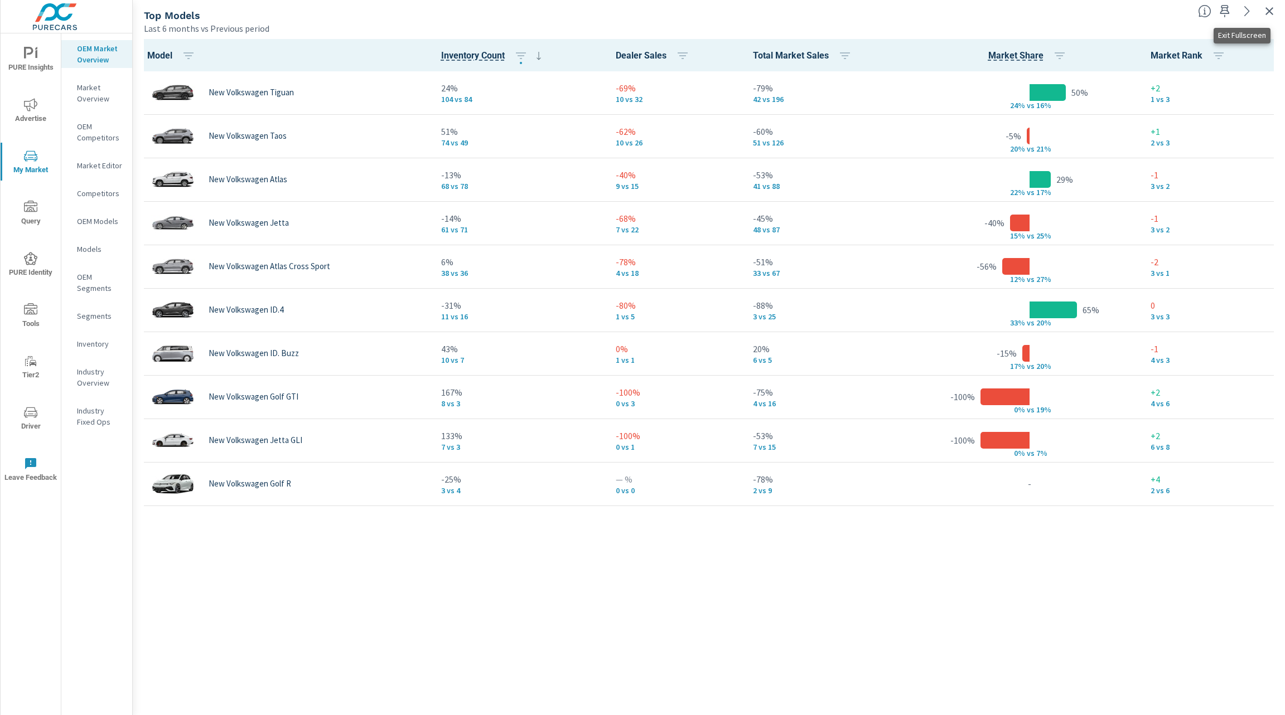
click at [1269, 8] on icon "button" at bounding box center [1268, 10] width 13 height 13
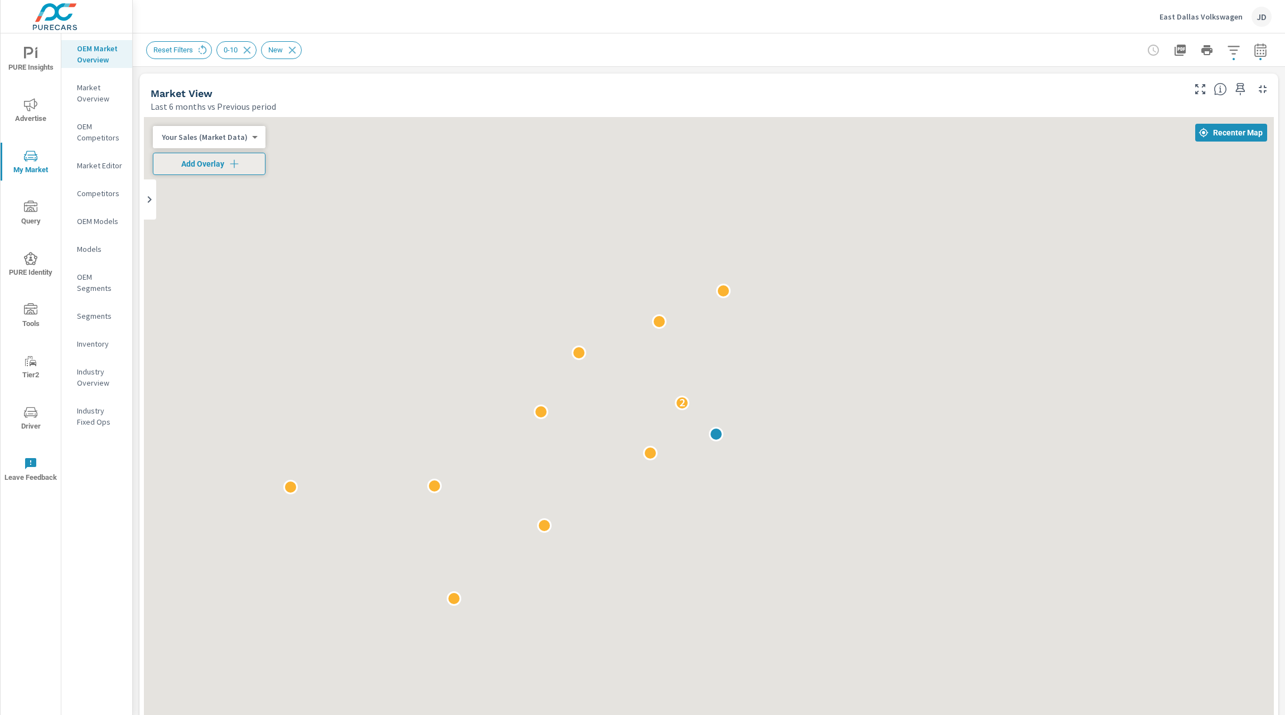
scroll to position [1, 0]
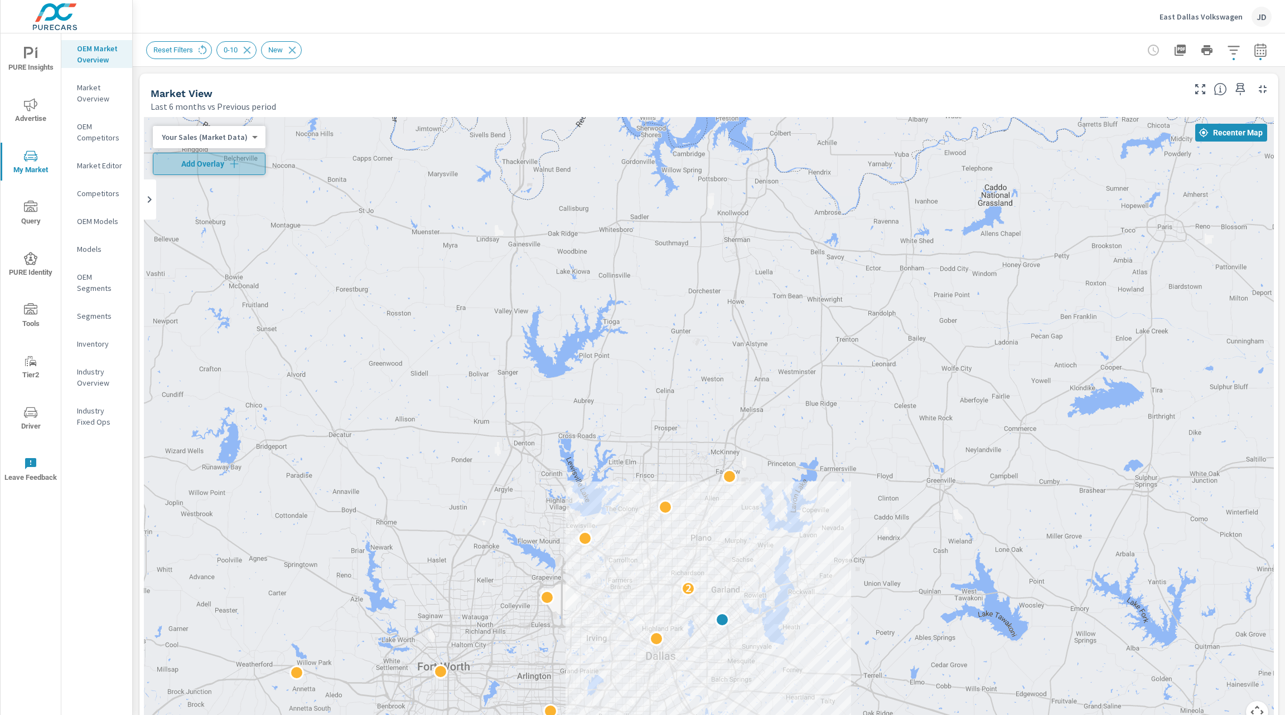
click at [231, 157] on button "Add Overlay" at bounding box center [209, 164] width 113 height 22
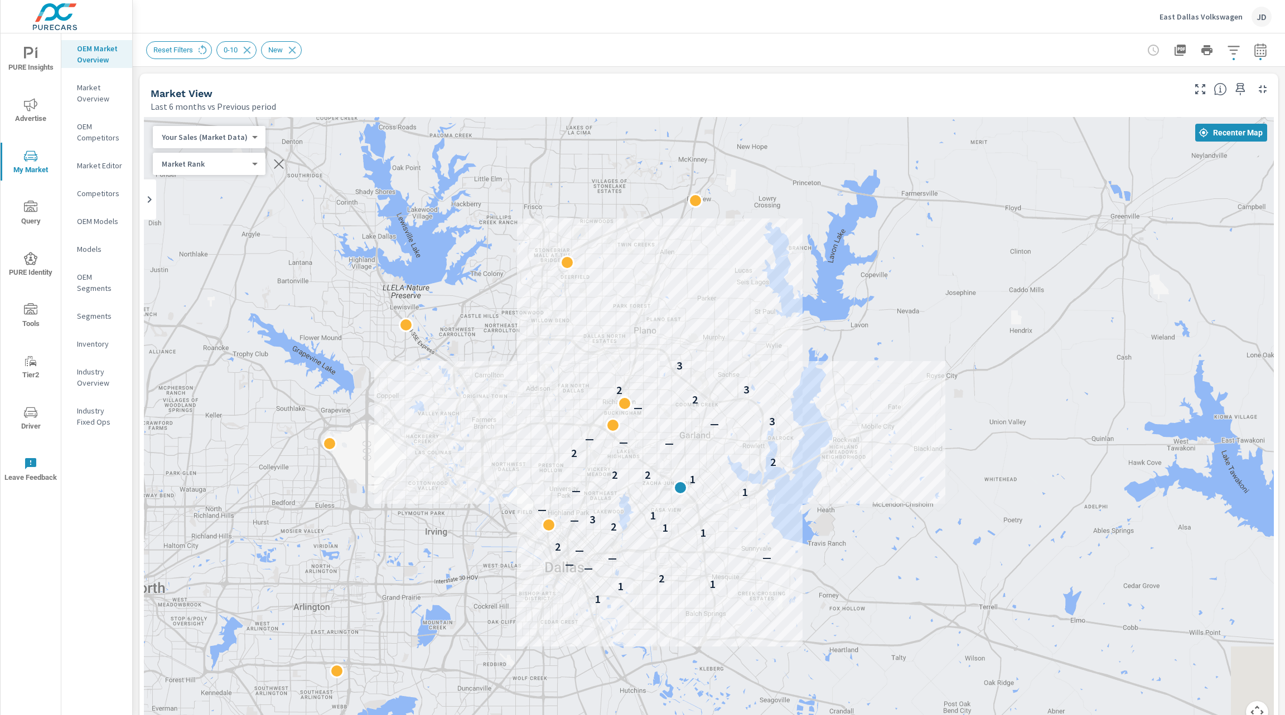
drag, startPoint x: 772, startPoint y: 576, endPoint x: 805, endPoint y: 349, distance: 229.3
click at [805, 349] on div "1 1 1 2 — — — — — 2 1 1 2 — 3 1 — 1 — 1 2 2 2 2 — — — — 3 — 2 2 3 3" at bounding box center [1158, 543] width 856 height 571
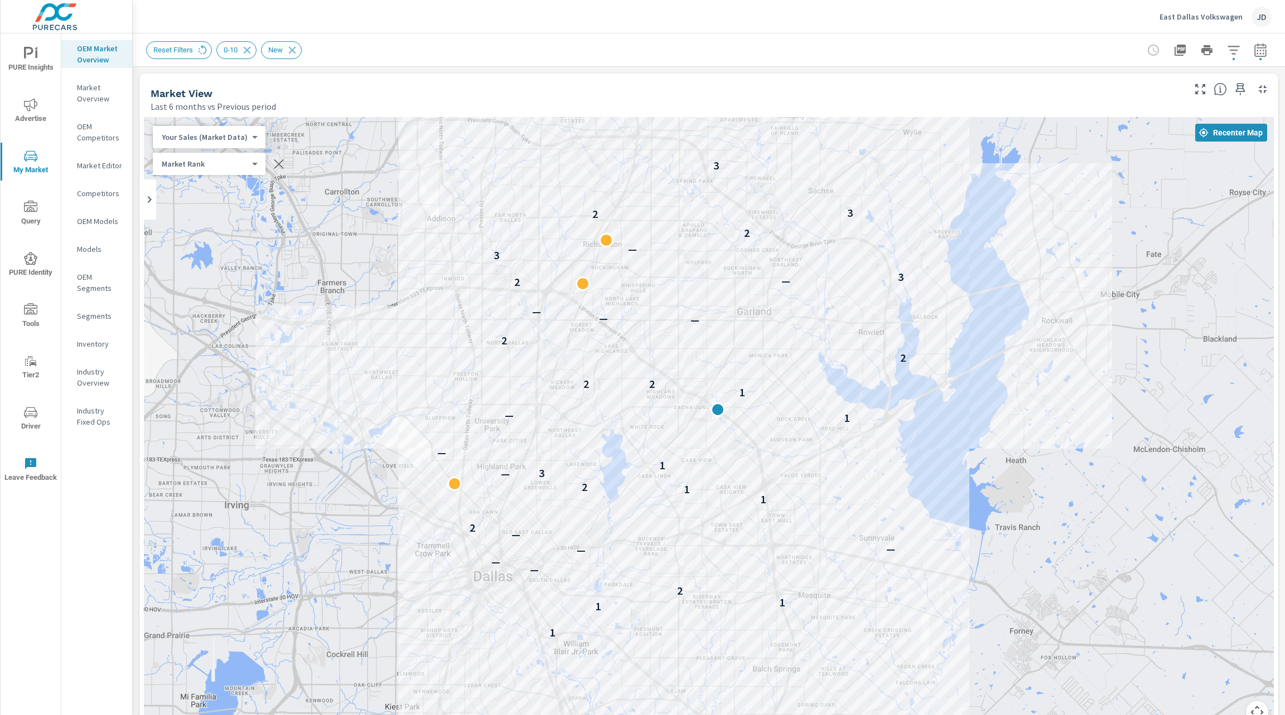
drag, startPoint x: 797, startPoint y: 385, endPoint x: 960, endPoint y: 256, distance: 207.6
click at [960, 256] on div "1 1 1 2 — — — — — 2 1 1 2 — 3 1 — 1 — 1 2 2 2 2 — — — 2 — 3 3 — 2 2 3 3" at bounding box center [709, 427] width 1130 height 620
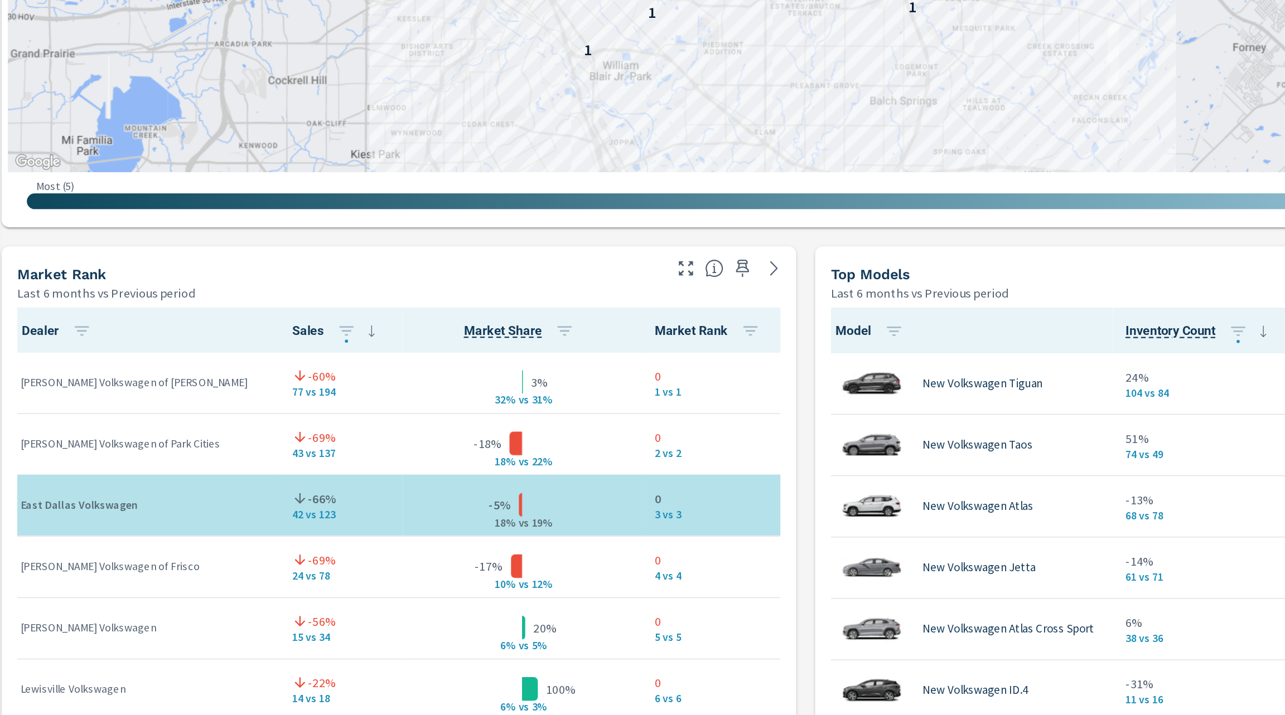
scroll to position [459, 0]
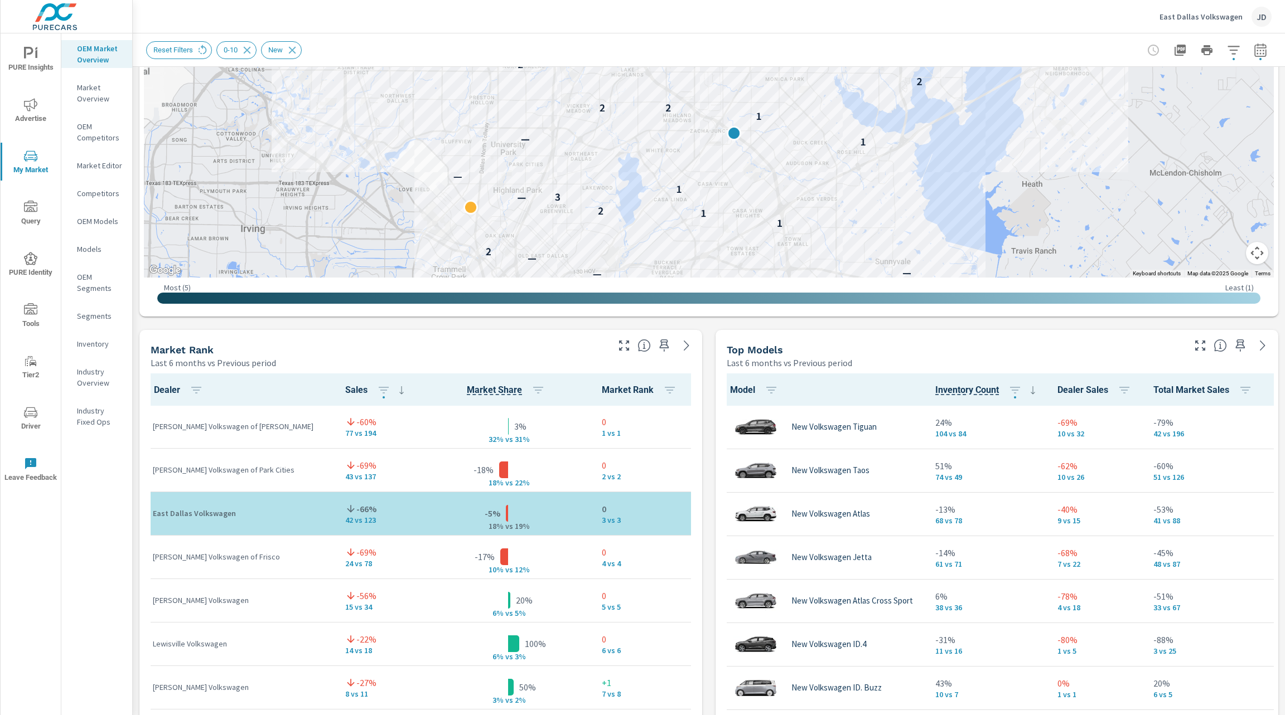
drag, startPoint x: 918, startPoint y: 147, endPoint x: 933, endPoint y: 313, distance: 166.8
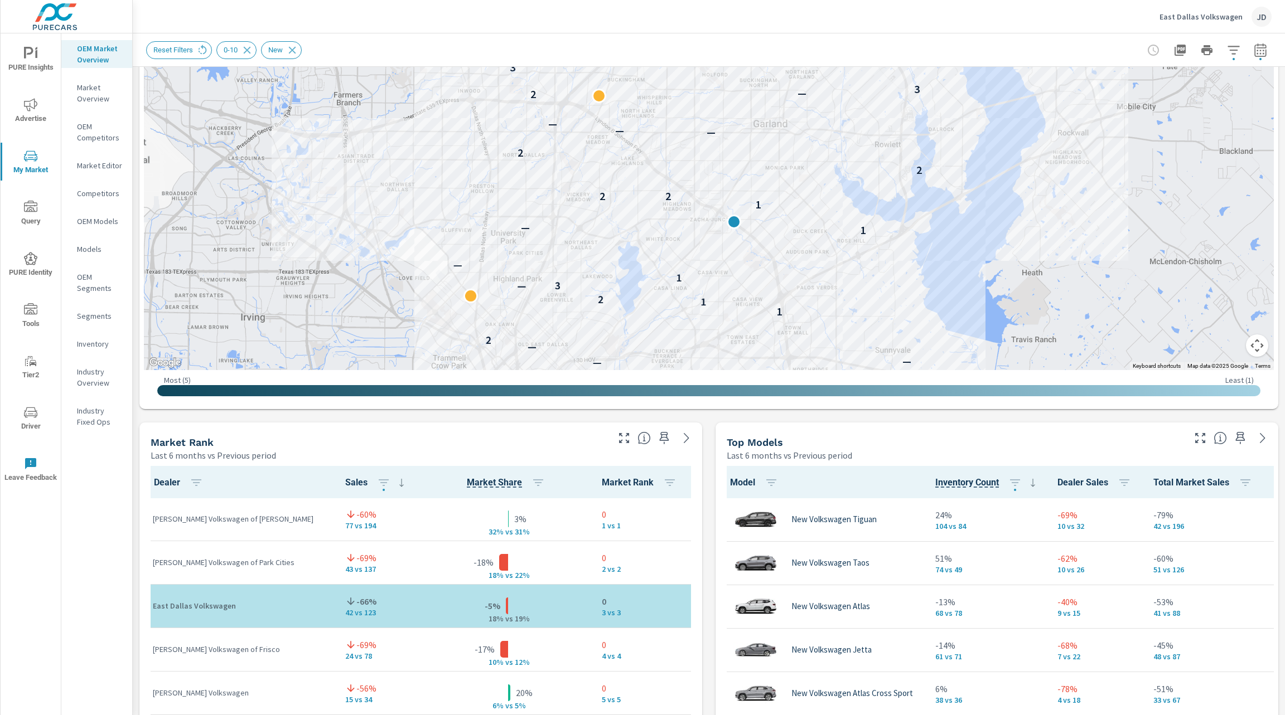
scroll to position [303, 0]
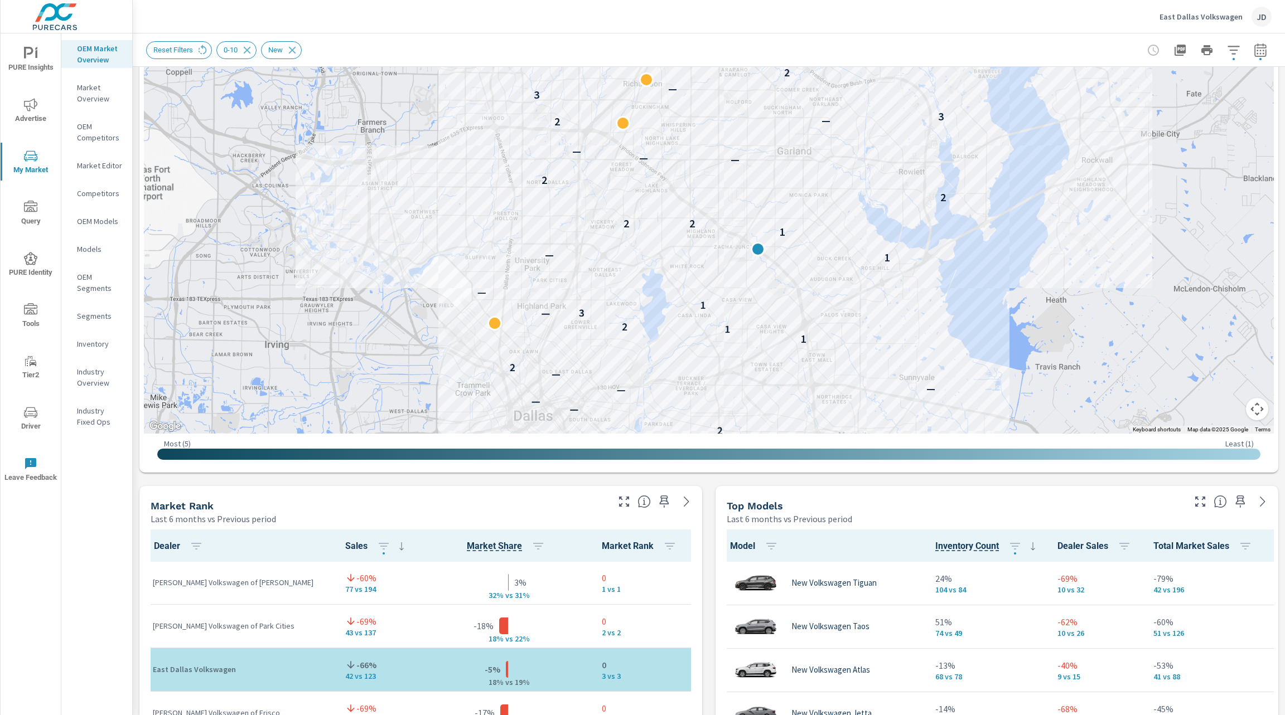
drag, startPoint x: 808, startPoint y: 210, endPoint x: 835, endPoint y: 175, distance: 44.9
click at [835, 175] on div "1 1 1 2 — — — — — 2 1 1 2 — 3 1 — 1 — 1 2 2 2 2 — — — 2 — 3 3 — 2 2 3 3" at bounding box center [1161, 373] width 856 height 571
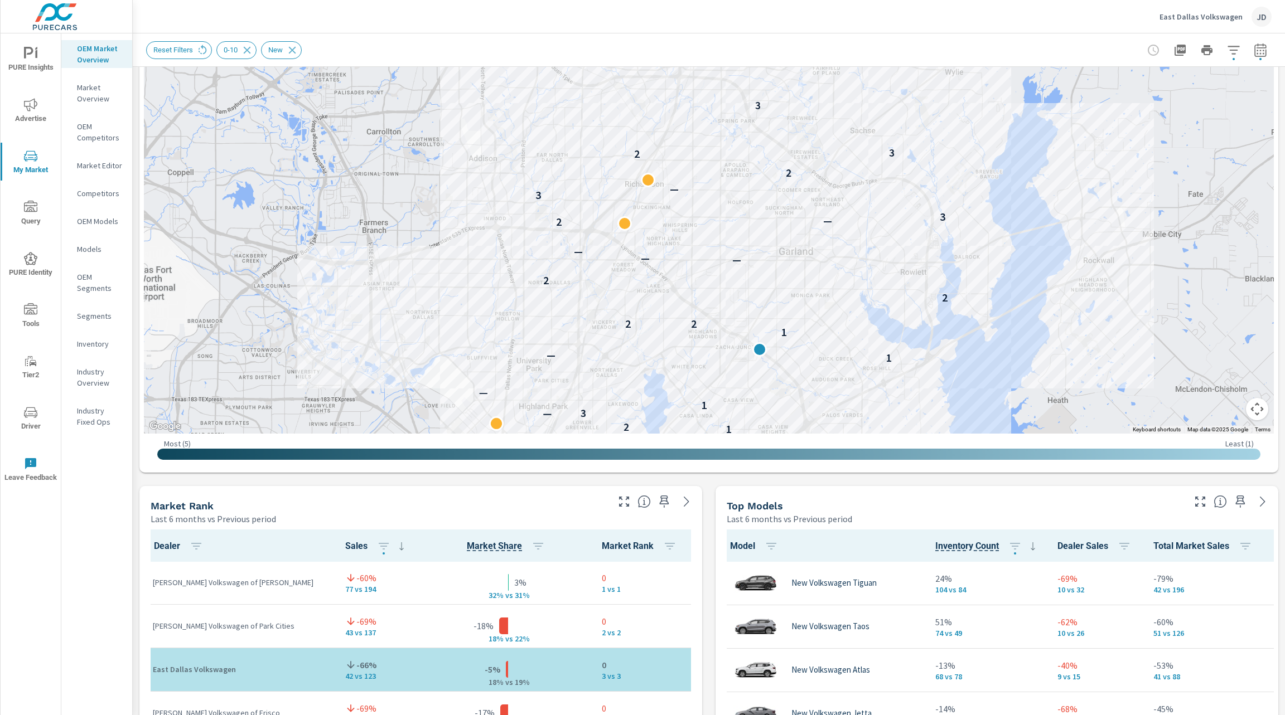
drag, startPoint x: 736, startPoint y: 147, endPoint x: 739, endPoint y: 258, distance: 111.5
click at [739, 258] on div "1 1 1 2 — — — — — 2 1 1 2 — 3 1 — 1 — 1 2 2 2 2 — — — 2 — 3 3 — 2 2 3 3" at bounding box center [1139, 508] width 856 height 571
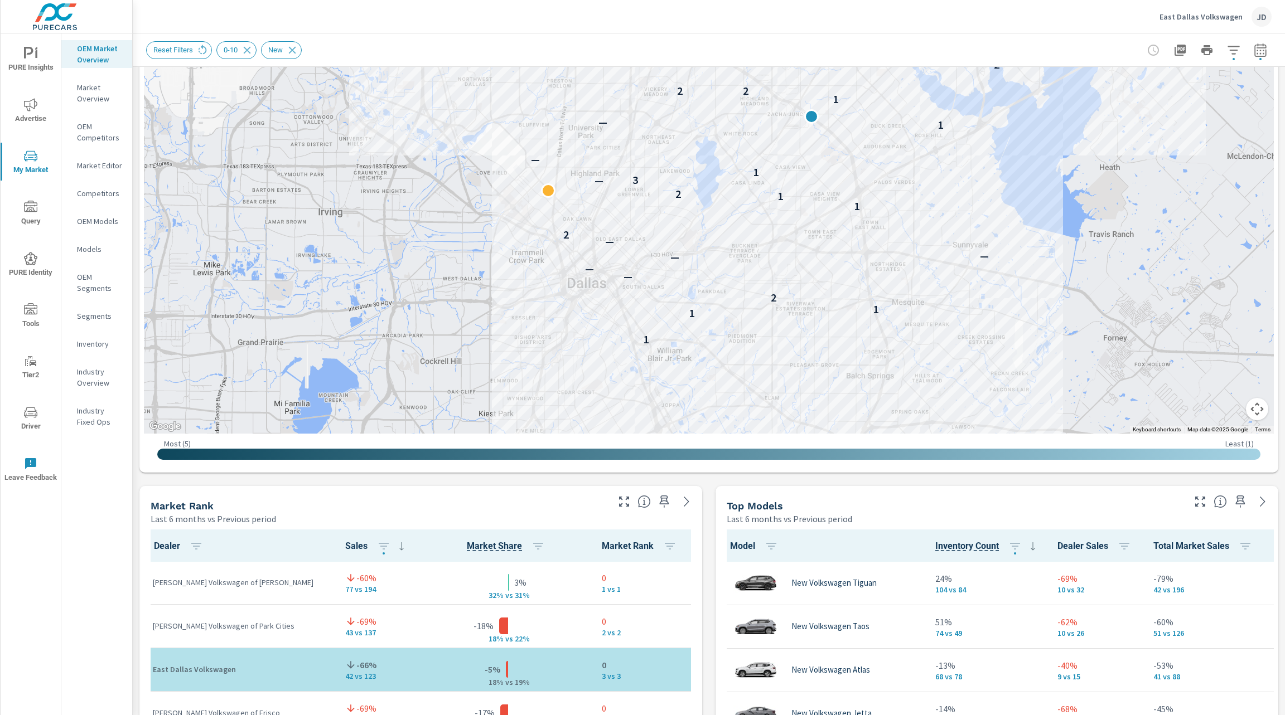
drag, startPoint x: 791, startPoint y: 333, endPoint x: 845, endPoint y: 82, distance: 256.6
click at [845, 82] on div "1 1 1 2 — — — — — 2 1 1 2 — 3 1 — 1 — 1 2 2 2 2 — — — 2 — 3 3 — 2 2 3 3" at bounding box center [1189, 168] width 856 height 571
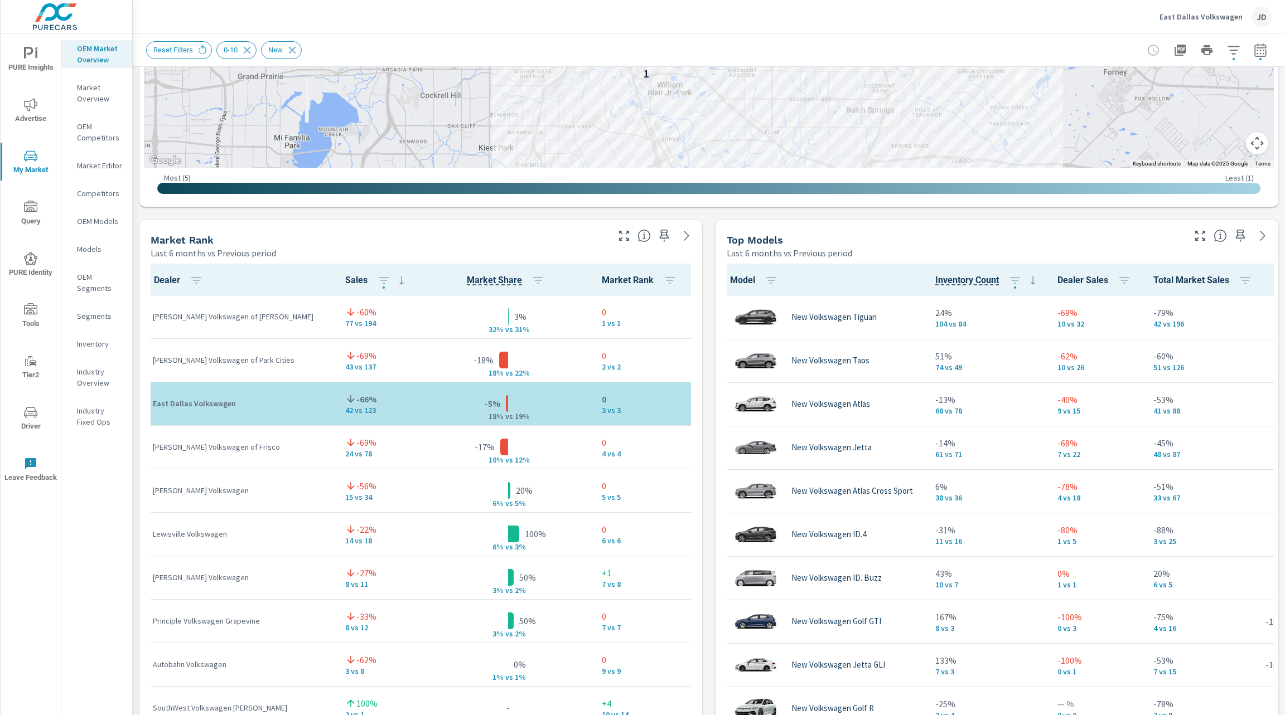
scroll to position [583, 0]
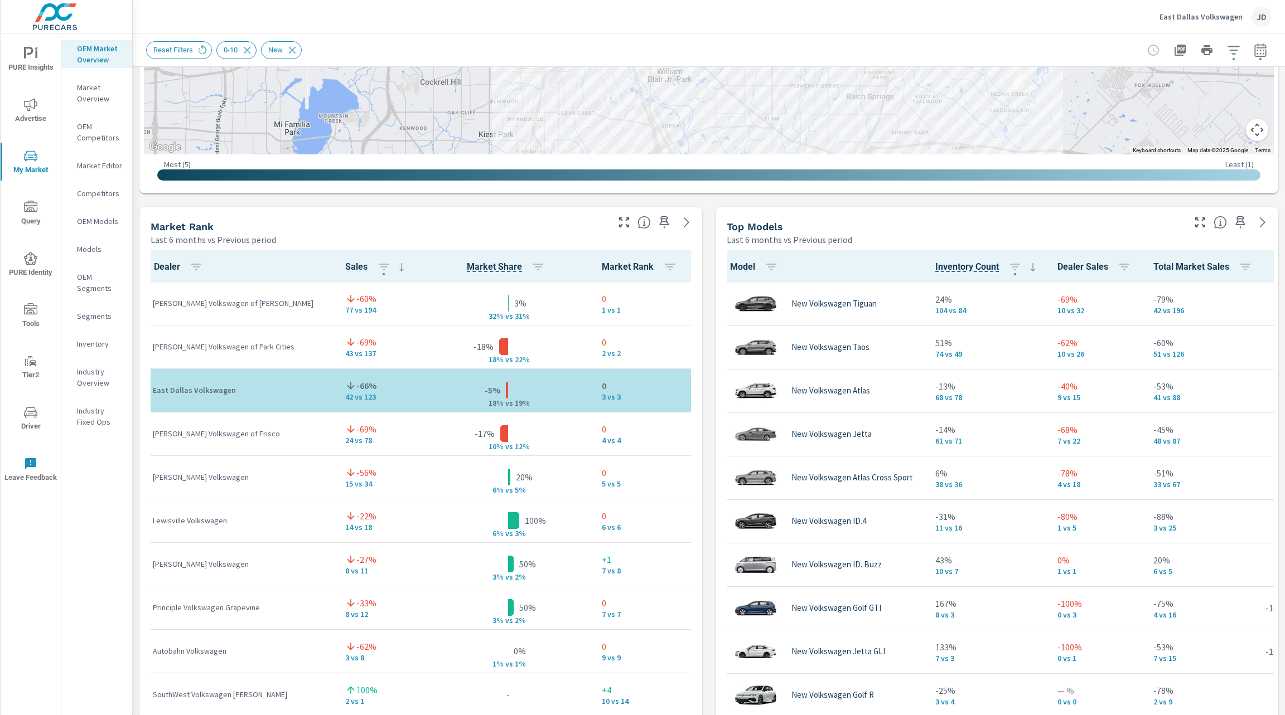
click at [1186, 211] on div at bounding box center [1231, 219] width 91 height 25
click at [1195, 218] on icon "button" at bounding box center [1200, 222] width 10 height 10
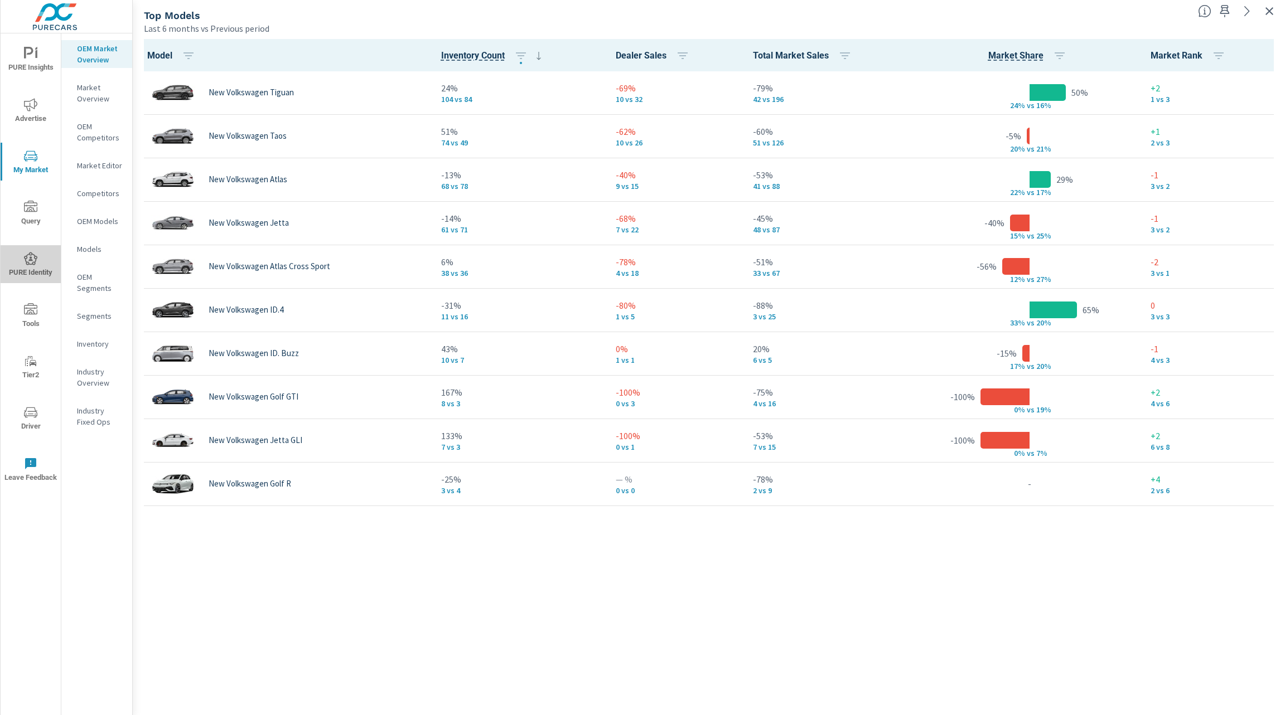
click at [30, 264] on icon "nav menu" at bounding box center [30, 258] width 13 height 13
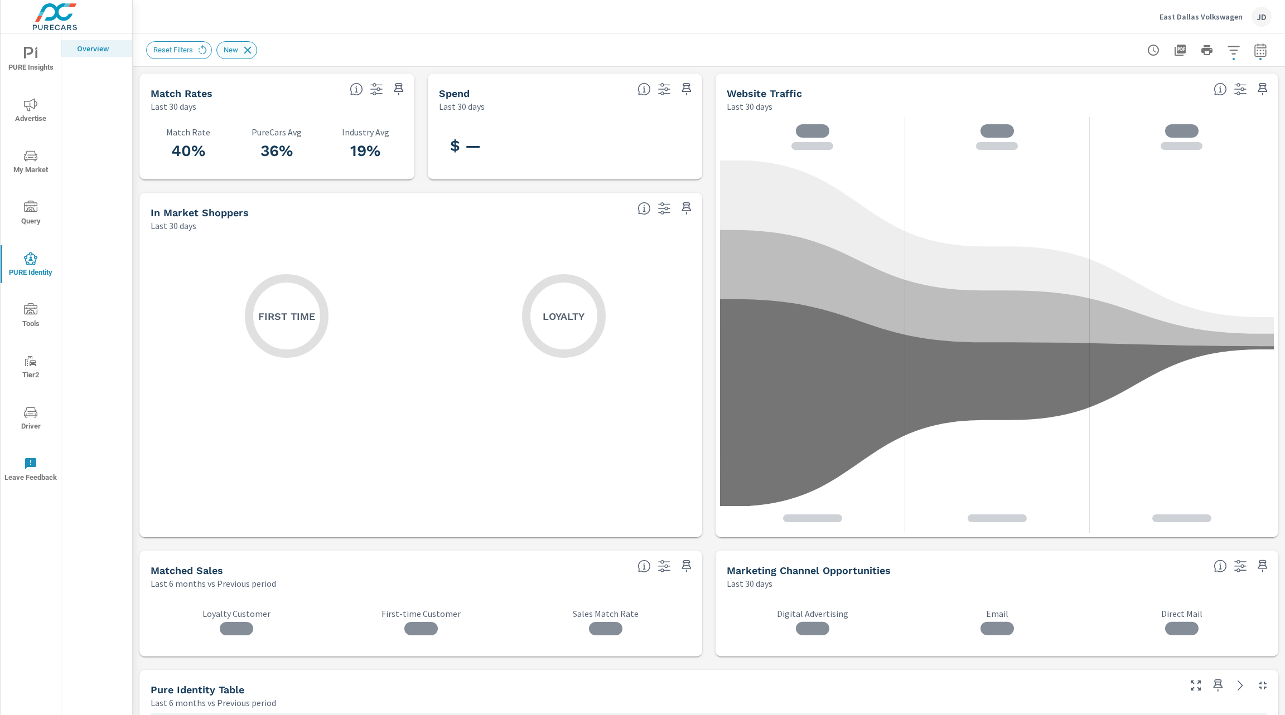
click at [244, 49] on icon at bounding box center [247, 49] width 7 height 7
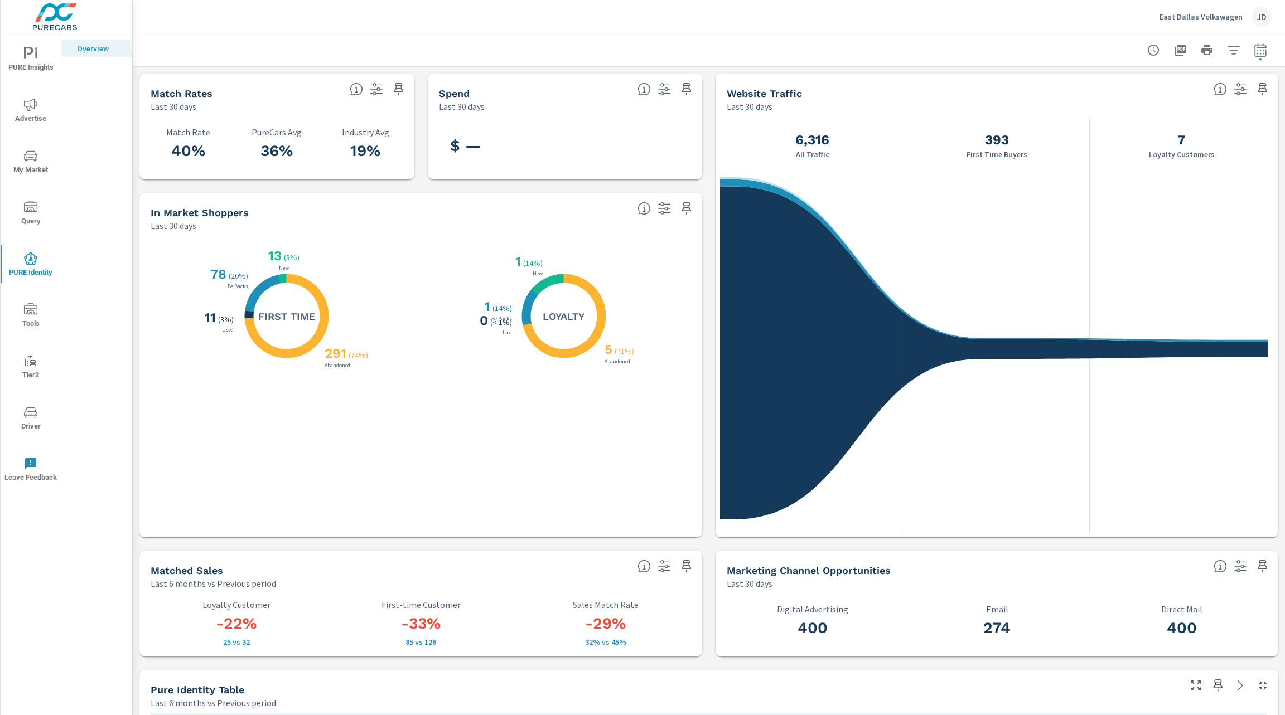
scroll to position [1, 0]
click at [26, 165] on span "My Market" at bounding box center [31, 162] width 54 height 27
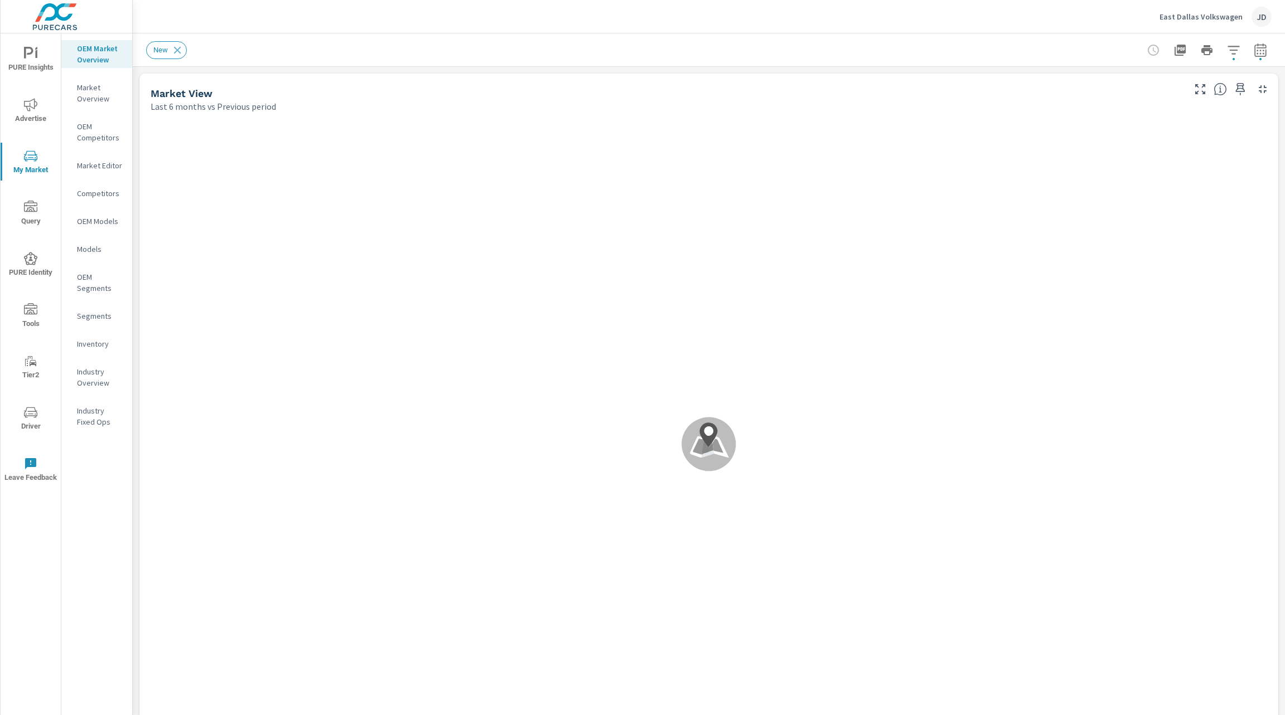
scroll to position [1, 0]
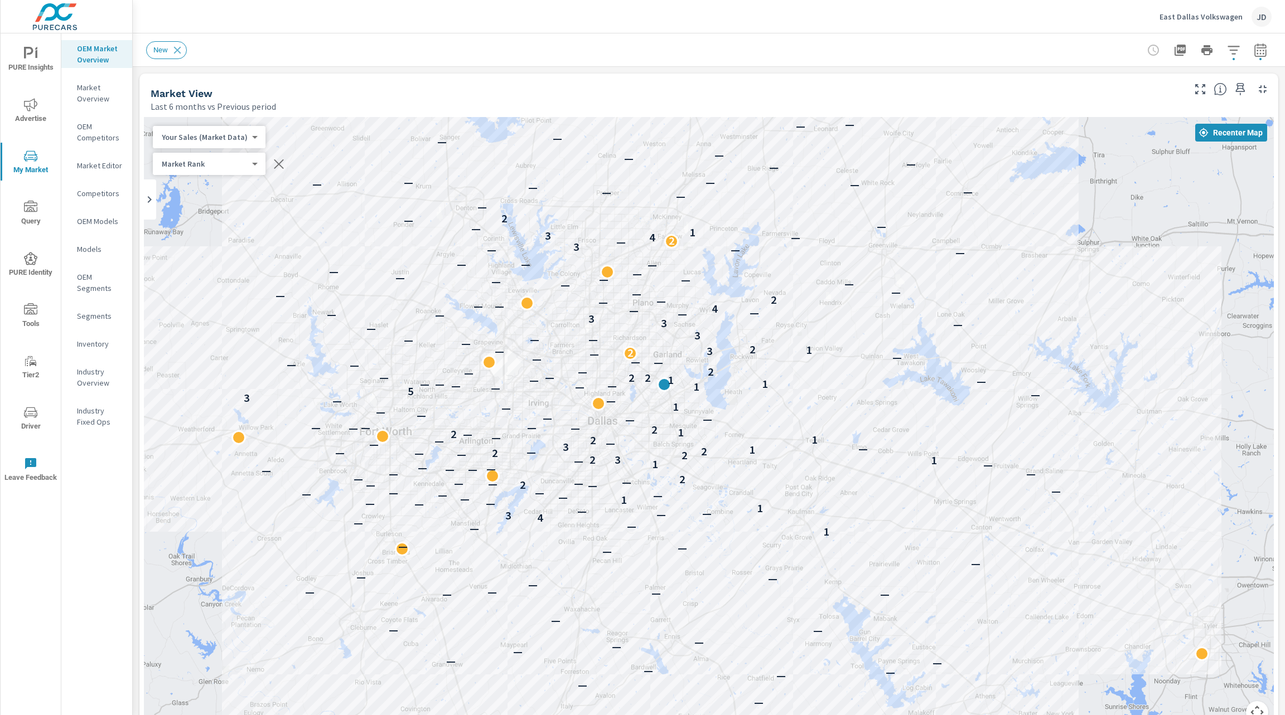
drag, startPoint x: 756, startPoint y: 257, endPoint x: 701, endPoint y: 205, distance: 75.7
click at [701, 205] on div "1 — — — — — — — — — — — — — — — — — — — — — — — — — — — — — — — 1 — — — 4 3 — —…" at bounding box center [709, 427] width 1130 height 620
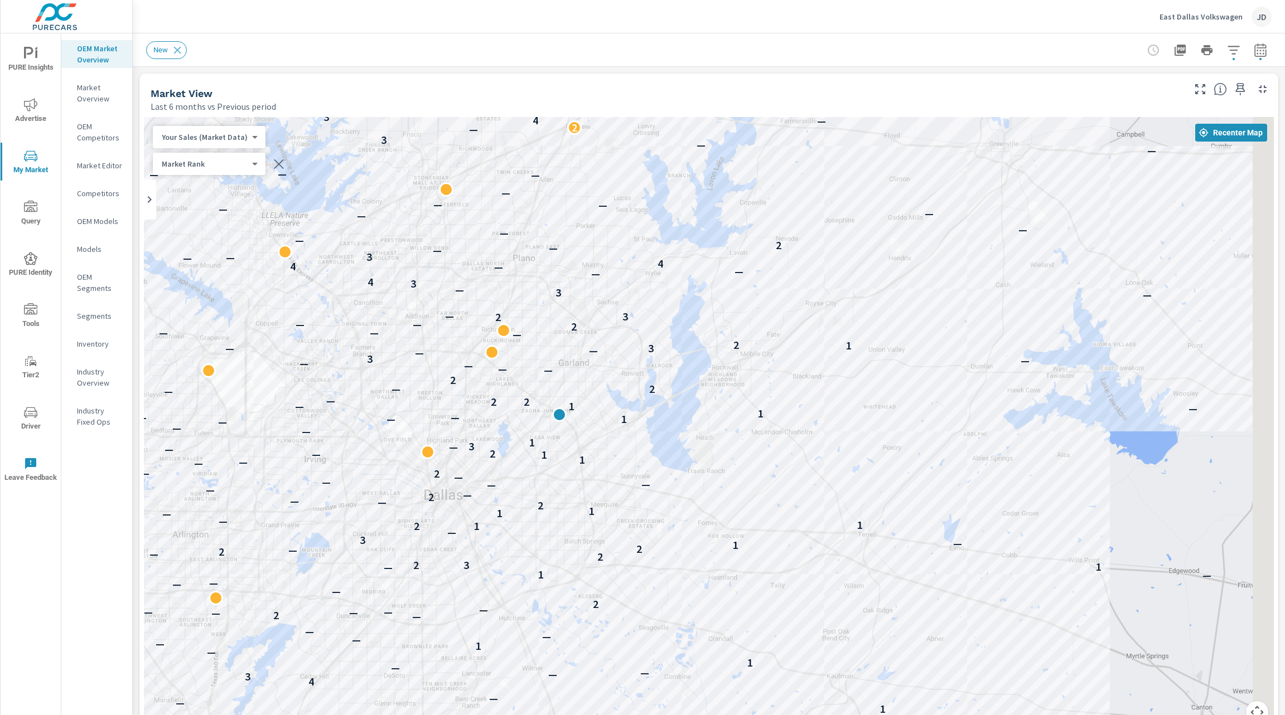
drag, startPoint x: 757, startPoint y: 332, endPoint x: 605, endPoint y: 287, distance: 157.5
click at [605, 287] on div "— — — — — — — — — — — — — — — — — — — — — — — — 1 — — — 4 3 — — — 1 — — — 1 — —…" at bounding box center [709, 427] width 1130 height 620
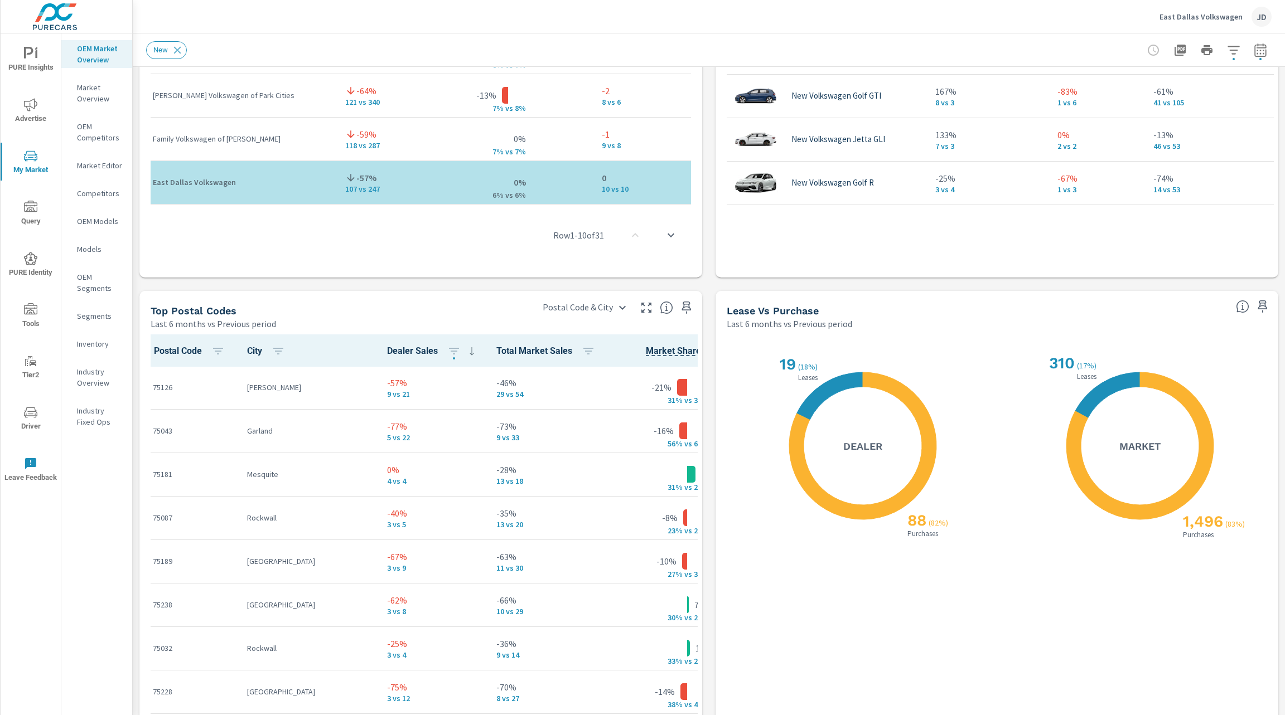
scroll to position [1097, 0]
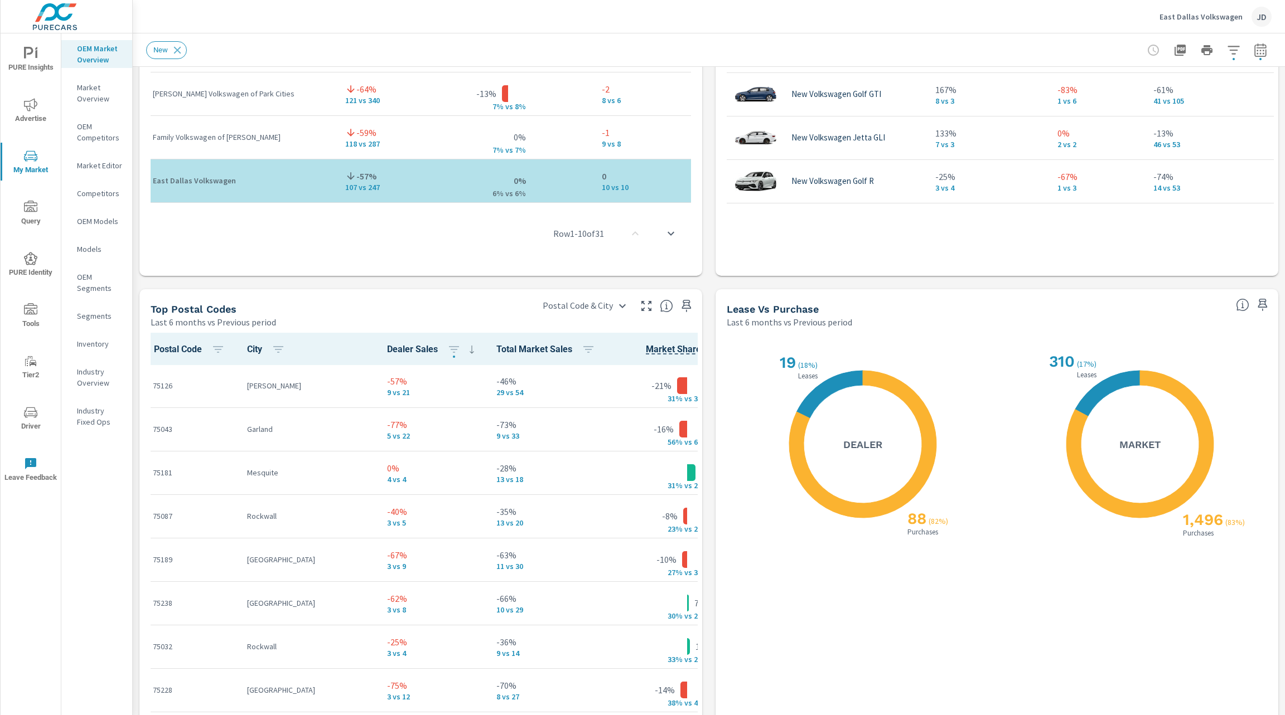
click at [742, 389] on div "X X 88 ( 82% ) Purchases 19 ( 18% ) Leases Dealer" at bounding box center [862, 445] width 255 height 210
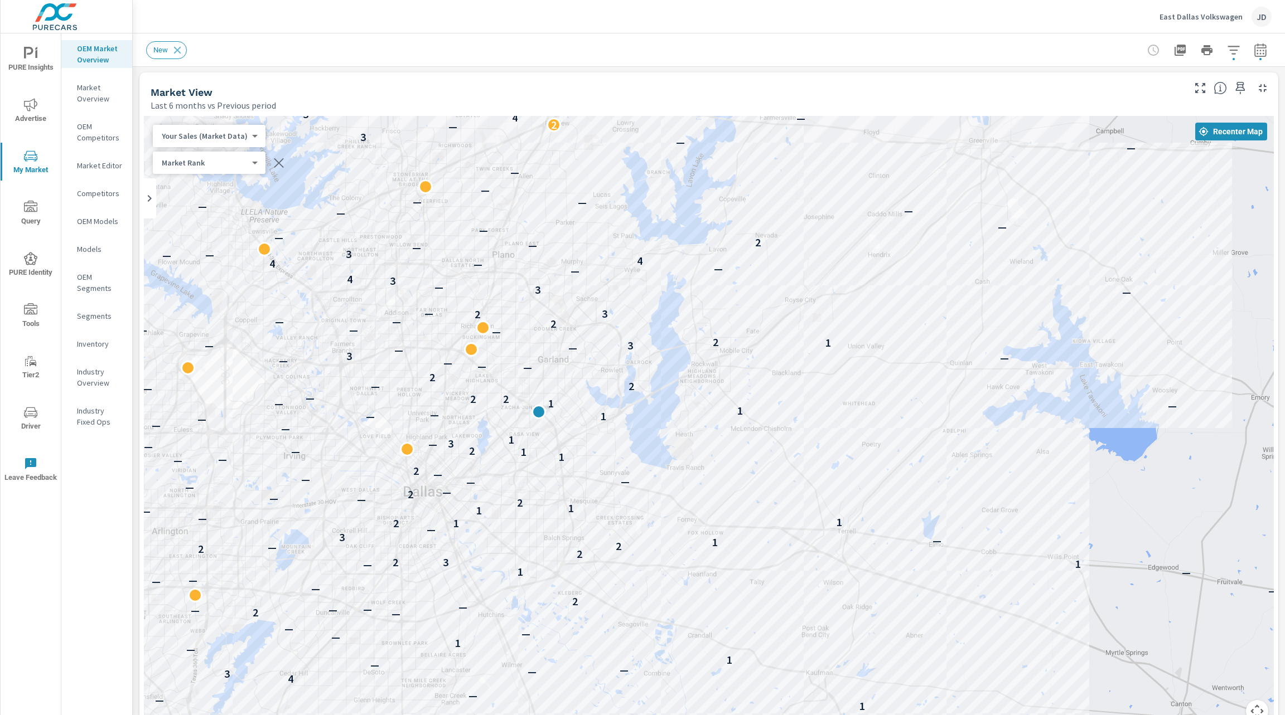
scroll to position [0, 0]
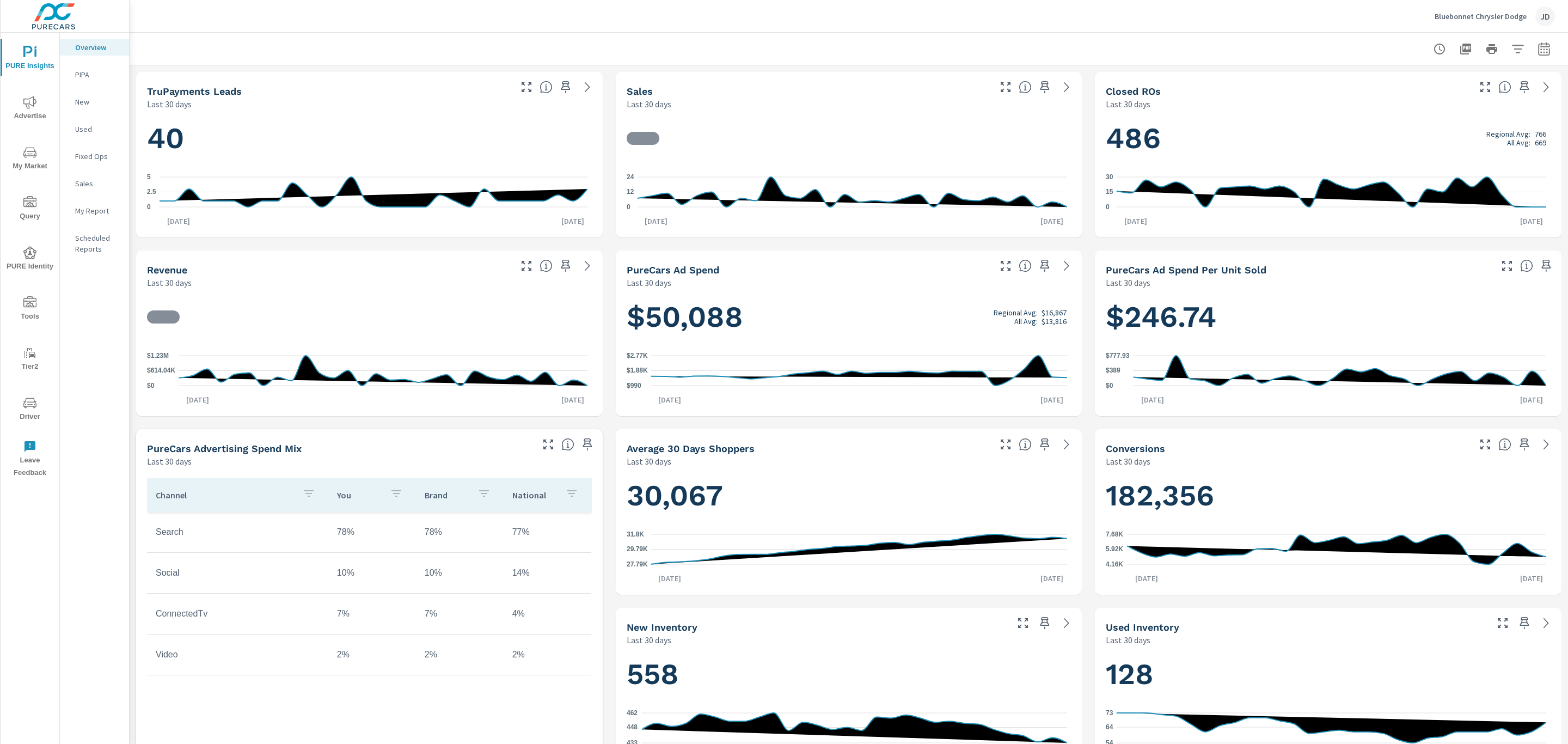
scroll to position [1, 0]
click at [32, 409] on icon "nav menu" at bounding box center [29, 402] width 13 height 13
